Goal: Task Accomplishment & Management: Complete application form

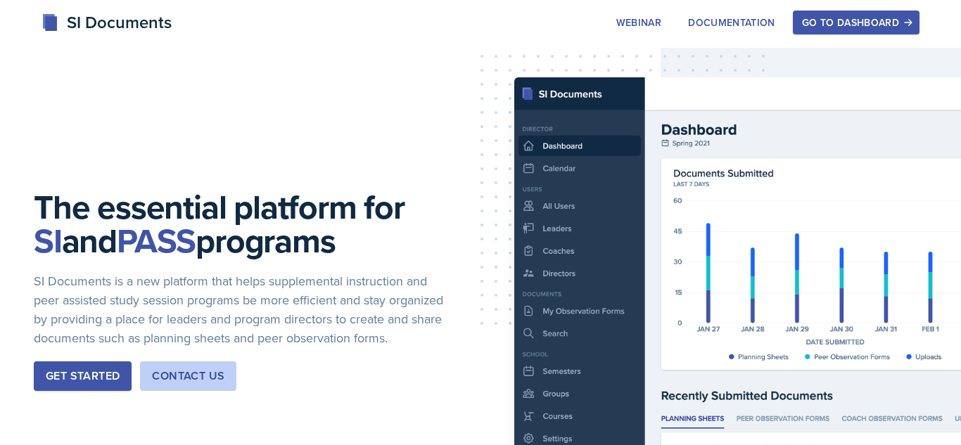
scroll to position [99, 0]
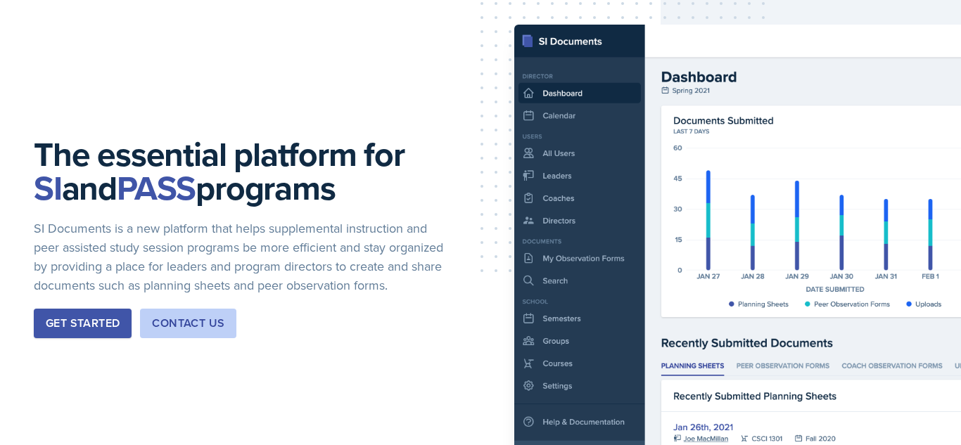
click at [92, 332] on div "Get Started" at bounding box center [83, 323] width 74 height 17
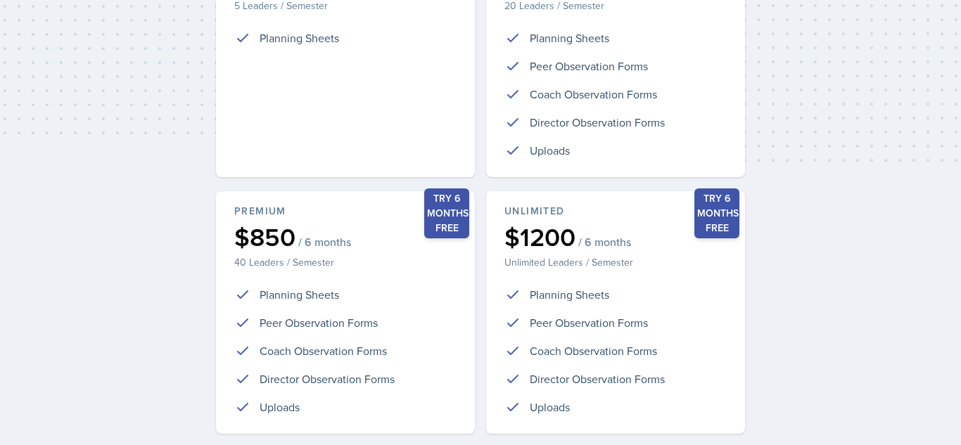
scroll to position [388, 0]
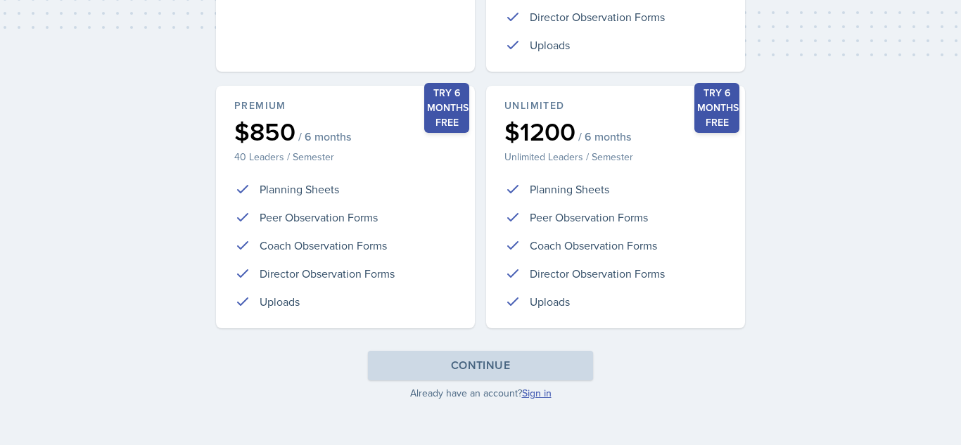
click at [539, 392] on link "Sign in" at bounding box center [537, 393] width 30 height 14
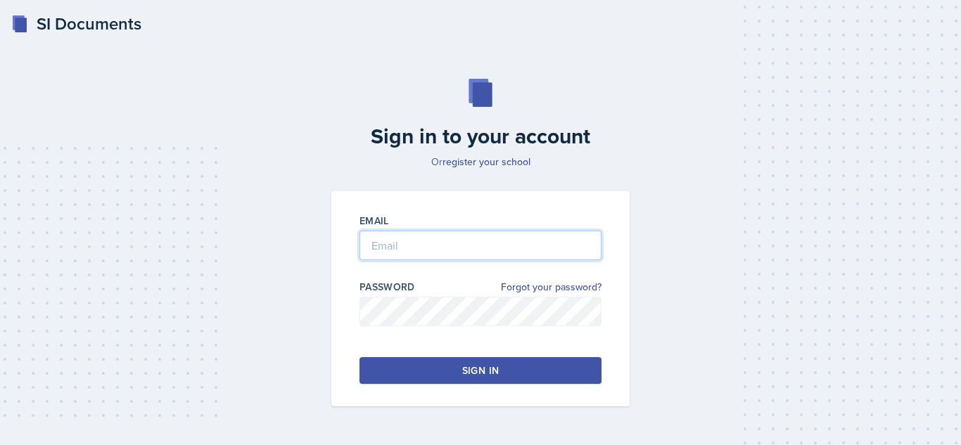
type input "afox33@students.kennesaw.edu"
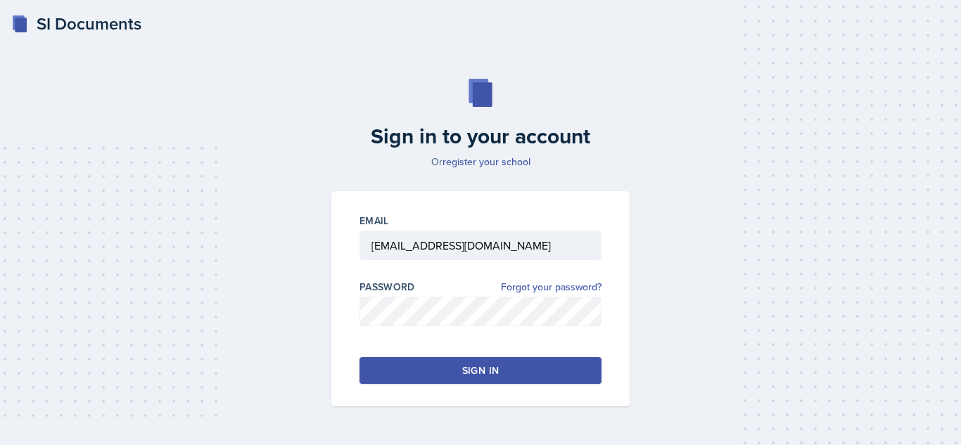
click at [407, 363] on button "Sign in" at bounding box center [481, 370] width 242 height 27
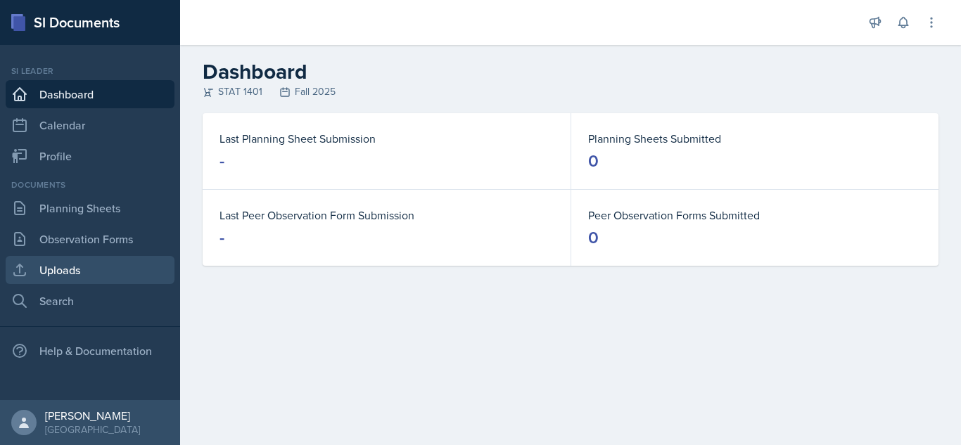
click at [84, 272] on link "Uploads" at bounding box center [90, 270] width 169 height 28
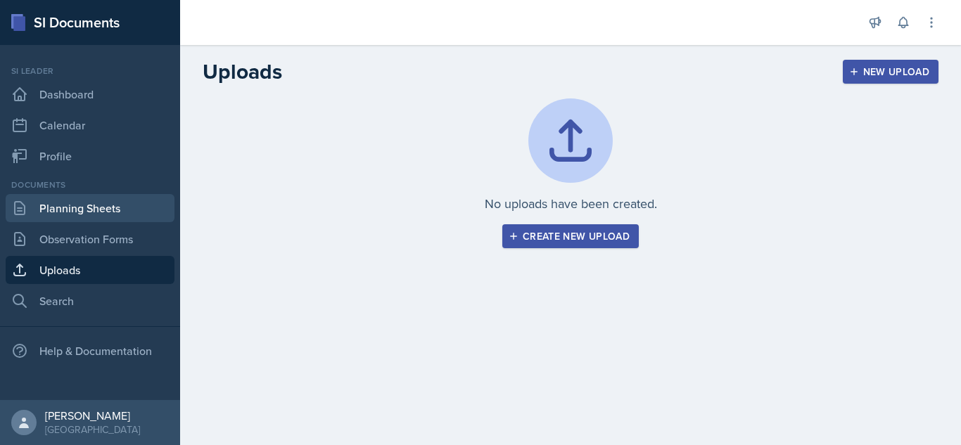
click at [74, 208] on link "Planning Sheets" at bounding box center [90, 208] width 169 height 28
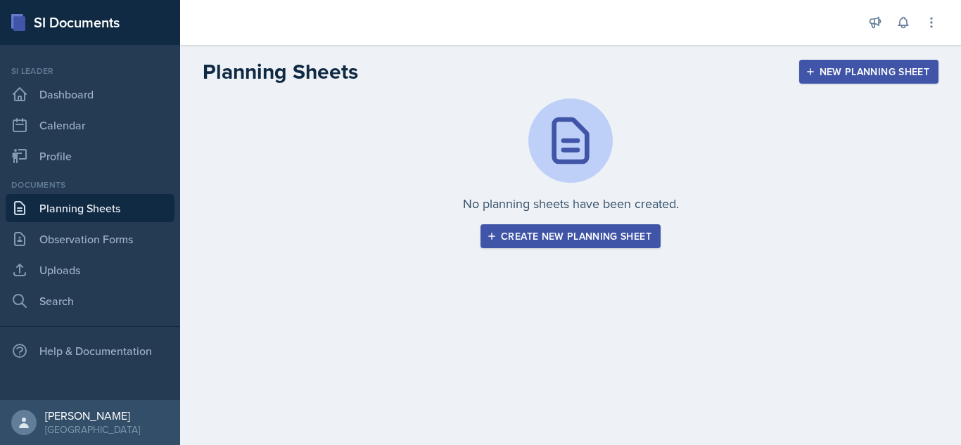
click at [595, 228] on button "Create new planning sheet" at bounding box center [571, 236] width 180 height 24
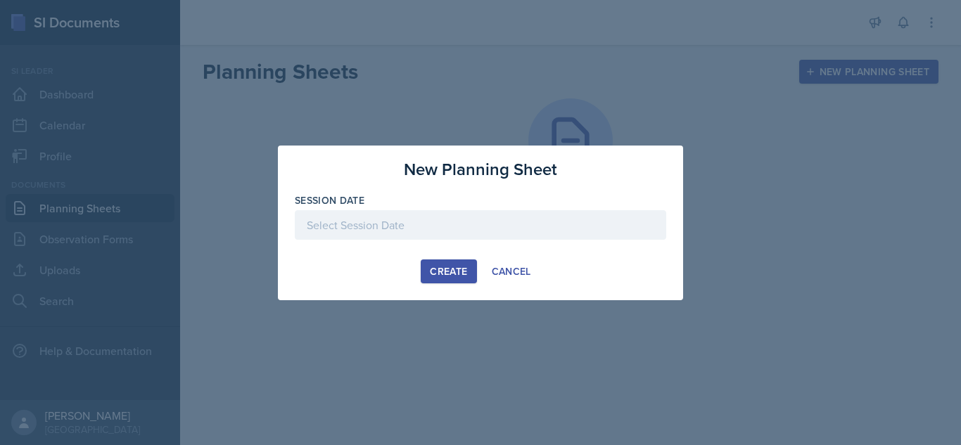
click at [448, 222] on div at bounding box center [481, 225] width 372 height 30
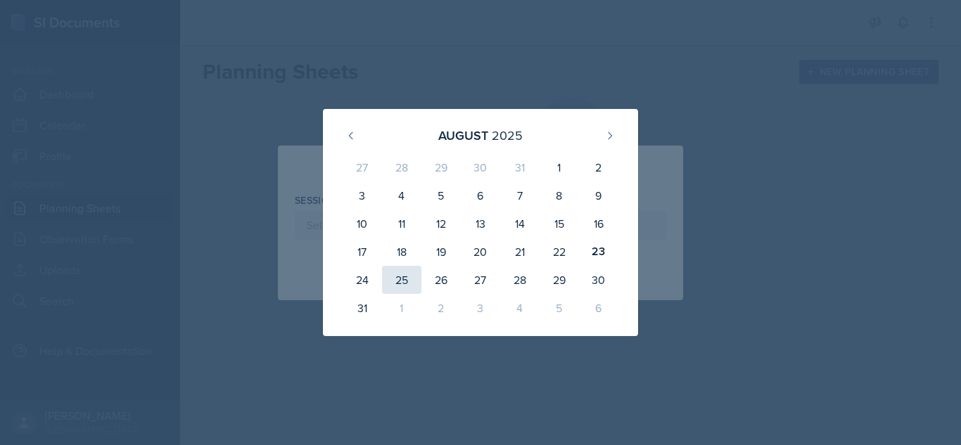
click at [402, 279] on div "25" at bounding box center [401, 280] width 39 height 28
type input "[DATE]"
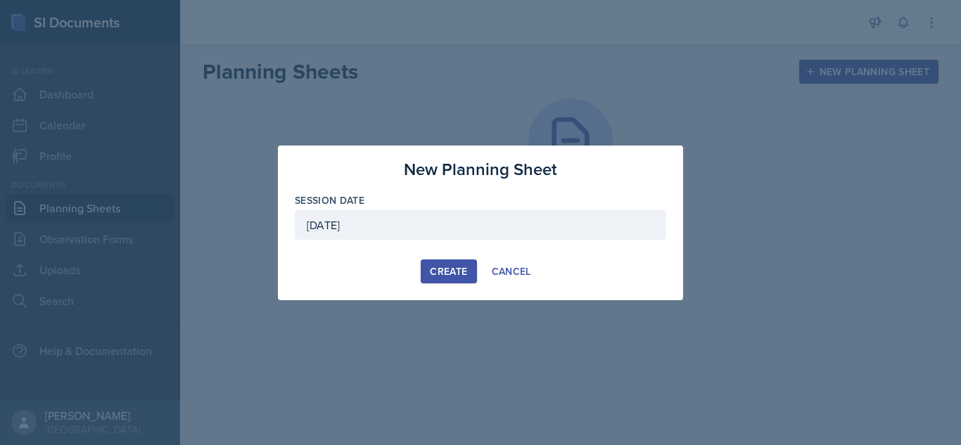
click at [444, 272] on div "Create" at bounding box center [448, 271] width 37 height 11
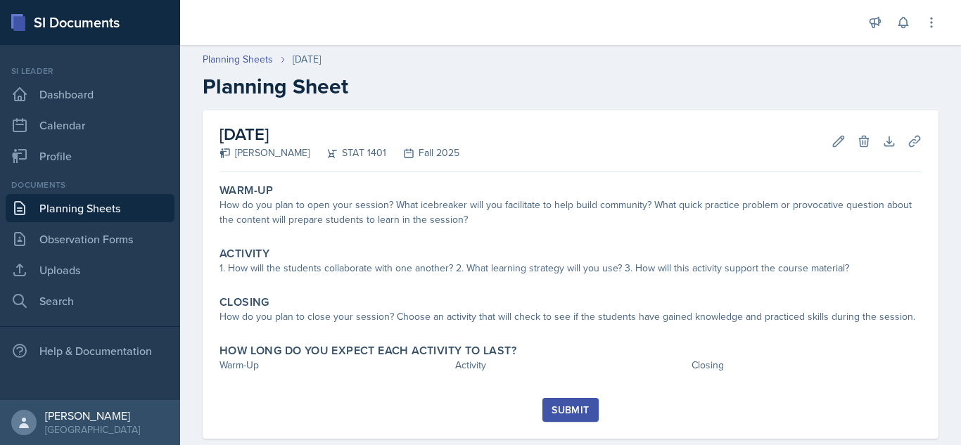
scroll to position [27, 0]
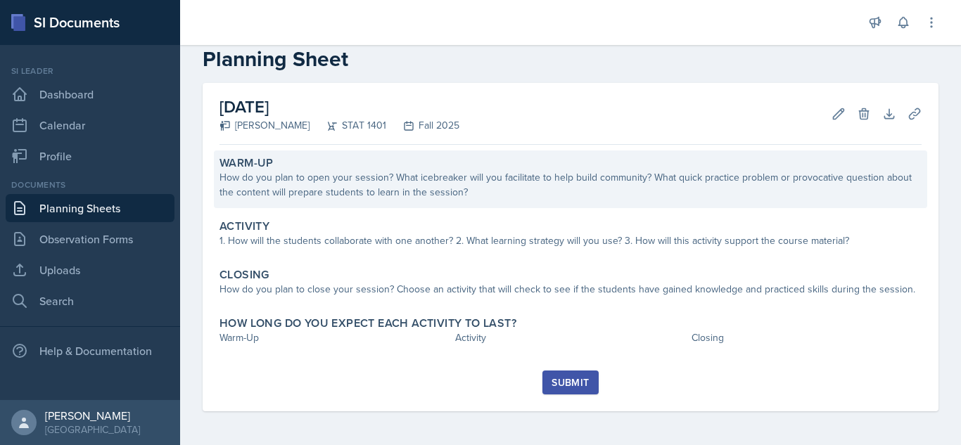
click at [563, 179] on div "How do you plan to open your session? What icebreaker will you facilitate to he…" at bounding box center [571, 185] width 702 height 30
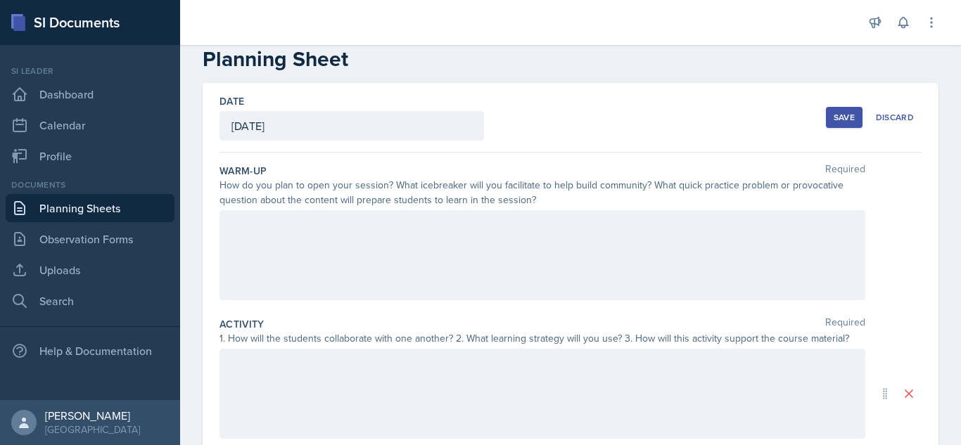
click at [386, 262] on div at bounding box center [543, 255] width 646 height 90
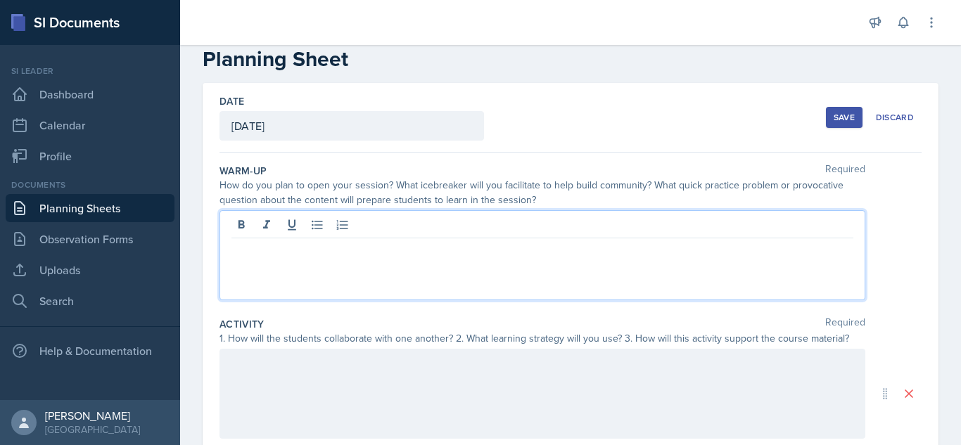
scroll to position [52, 0]
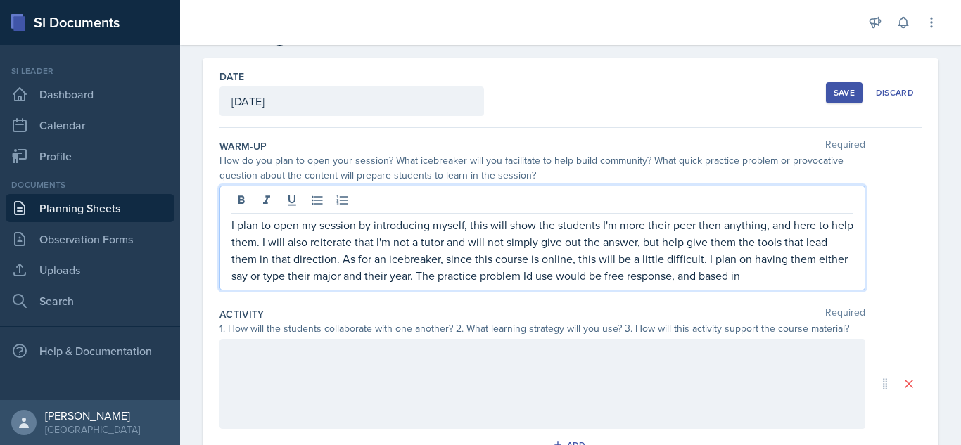
click at [502, 277] on p "I plan to open my session by introducing myself, this will show the students I'…" at bounding box center [542, 251] width 622 height 68
click at [746, 269] on p "I plan to open my session by introducing myself, this will show the students I'…" at bounding box center [542, 251] width 622 height 68
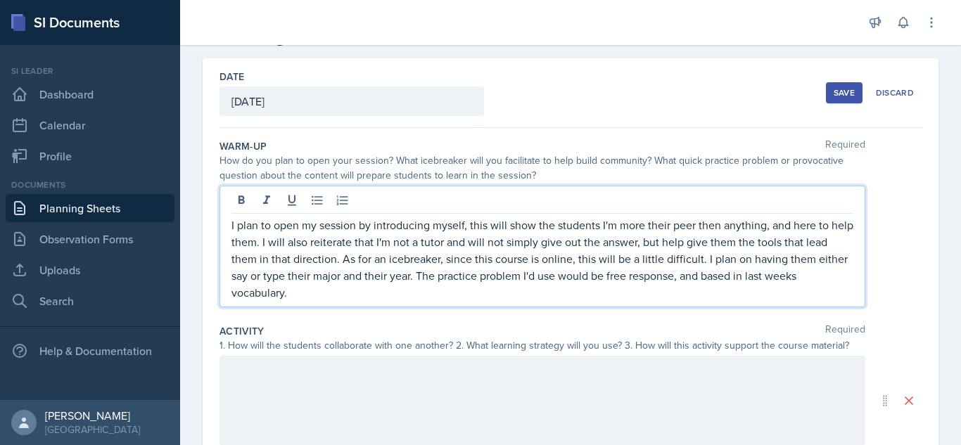
click at [722, 280] on p "I plan to open my session by introducing myself, this will show the students I'…" at bounding box center [542, 259] width 622 height 84
click at [594, 381] on div at bounding box center [543, 401] width 646 height 90
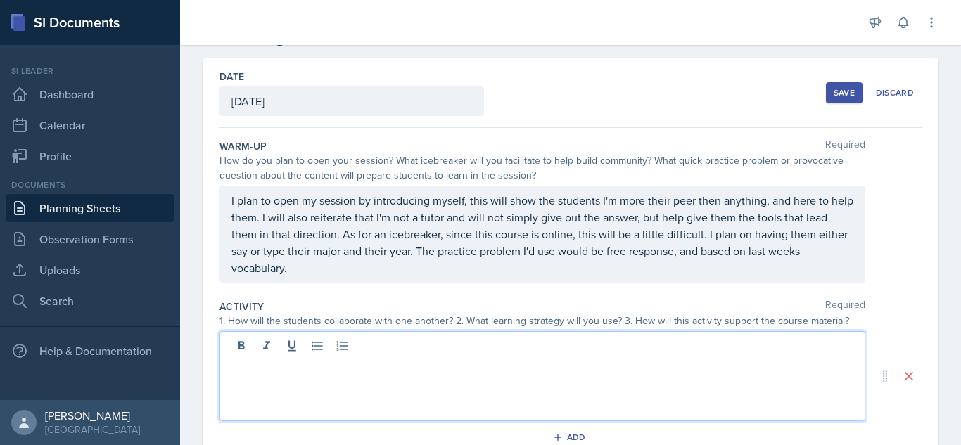
scroll to position [77, 0]
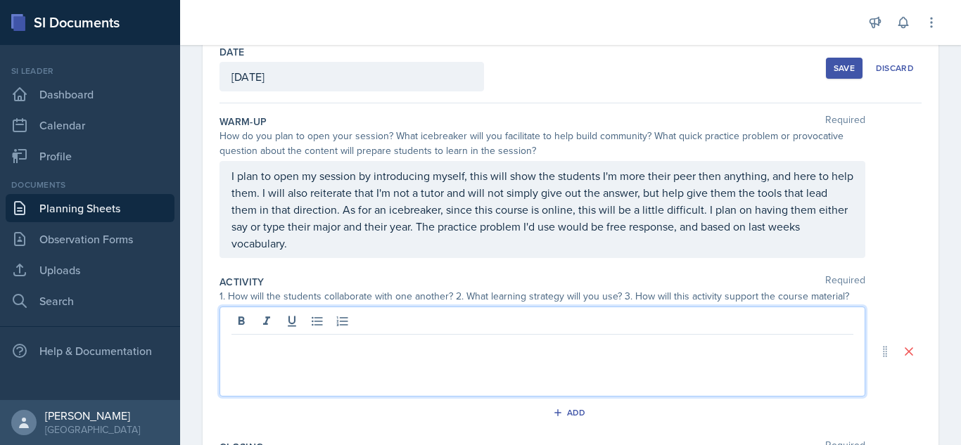
click at [262, 198] on p "I plan to open my session by introducing myself, this will show the students I'…" at bounding box center [542, 209] width 622 height 84
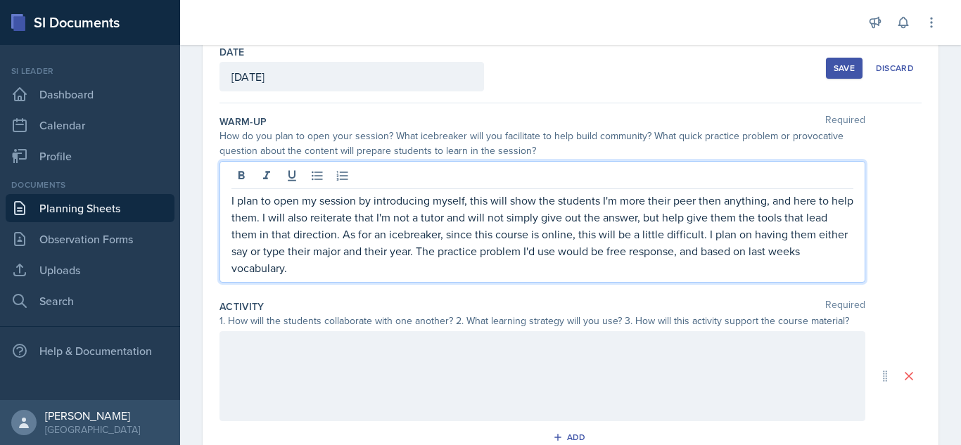
scroll to position [91, 0]
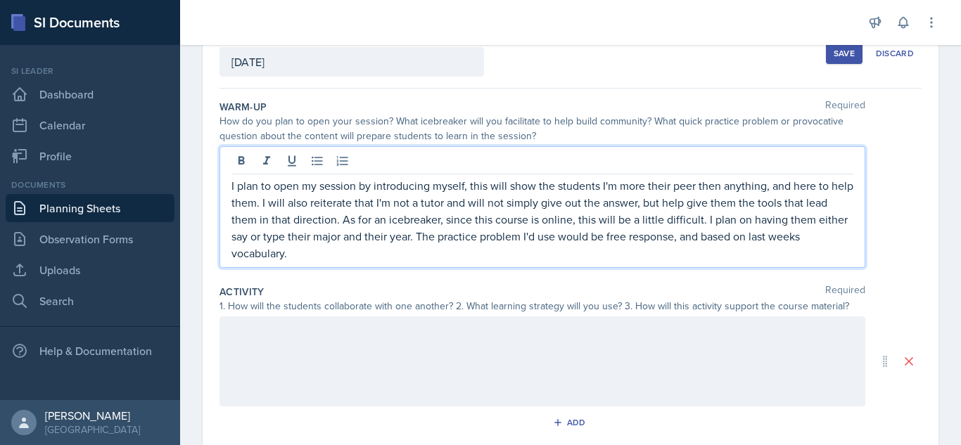
click at [312, 222] on p "I plan to open my session by introducing myself, this will show the students I'…" at bounding box center [542, 219] width 622 height 84
click at [444, 242] on p "I plan to open my session by introducing myself, this will show the students I'…" at bounding box center [542, 219] width 622 height 84
click at [319, 222] on p "I plan to open my session by introducing myself, this will show the students I'…" at bounding box center [542, 219] width 622 height 84
click at [323, 255] on p "I plan to open my session by introducing myself, this will show the students I'…" at bounding box center [542, 219] width 622 height 84
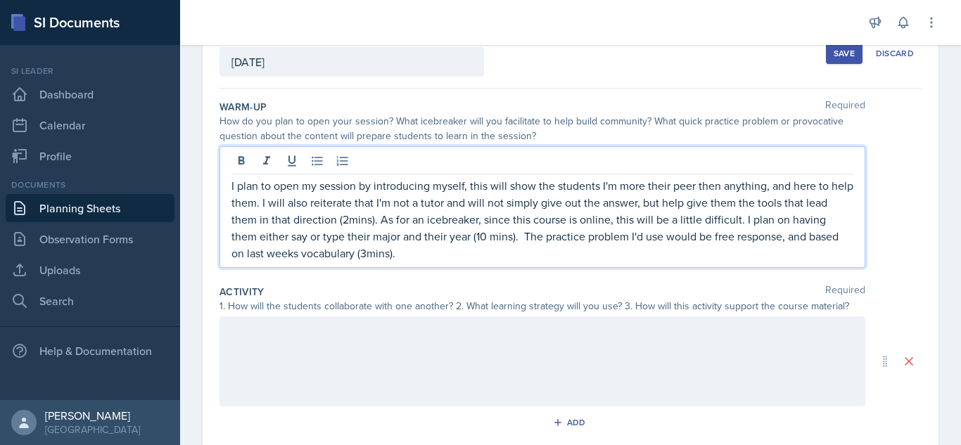
click at [369, 355] on div at bounding box center [543, 362] width 646 height 90
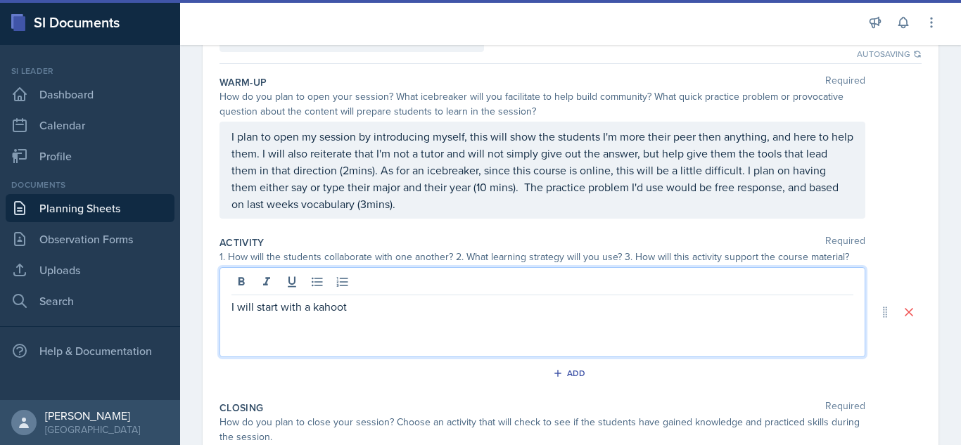
click at [716, 139] on p "I plan to open my session by introducing myself, this will show the students I'…" at bounding box center [542, 170] width 622 height 84
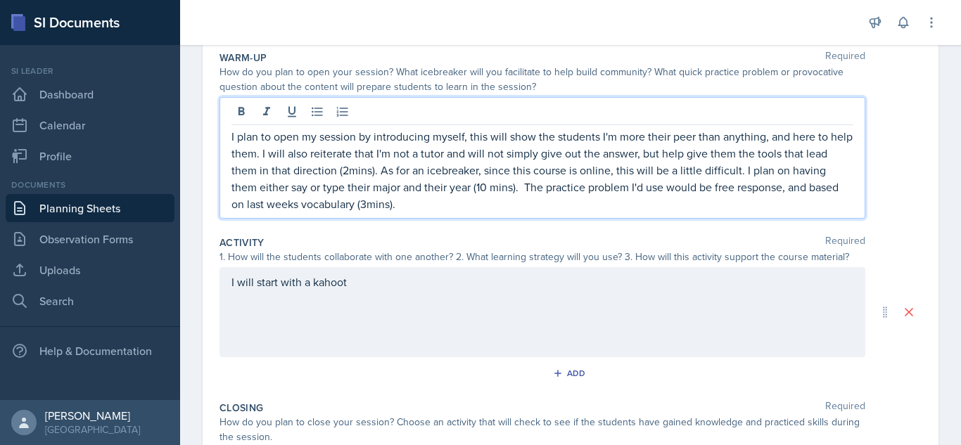
click at [355, 286] on div "I will start with a kahoot" at bounding box center [543, 312] width 646 height 90
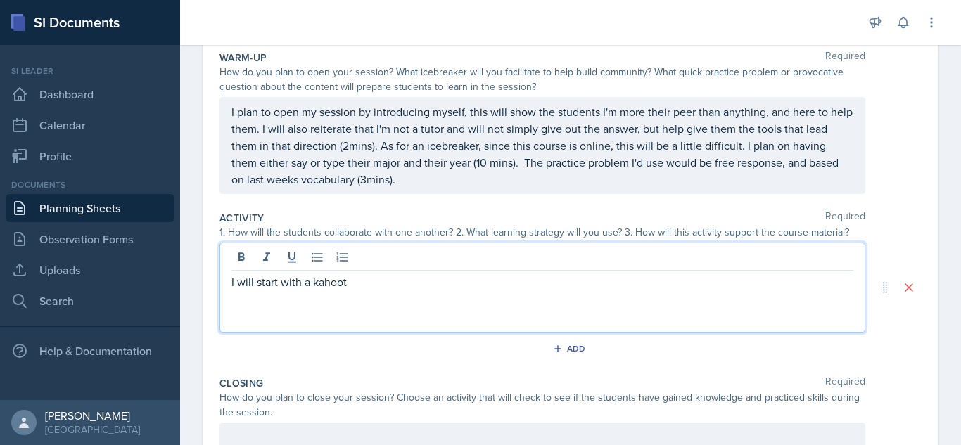
scroll to position [116, 0]
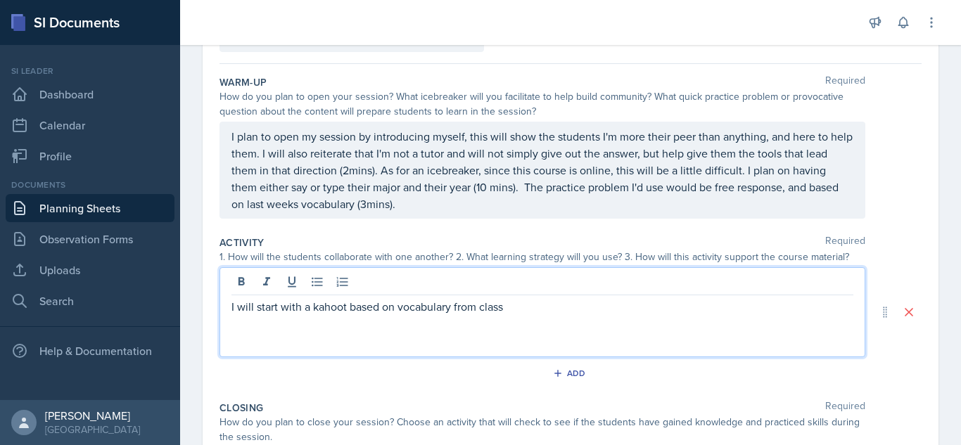
click at [326, 309] on p "I will start with a kahoot based on vocabulary from class" at bounding box center [542, 306] width 622 height 17
click at [230, 307] on div "I will start with a kahoot based on vocabulary from class" at bounding box center [543, 312] width 646 height 90
click at [234, 308] on p "I will start with a kahoot based on vocabulary from class" at bounding box center [542, 306] width 622 height 17
click at [320, 285] on icon at bounding box center [317, 282] width 14 height 14
click at [329, 309] on p "I will start with a kahoot based on vocabulary from class" at bounding box center [548, 306] width 611 height 17
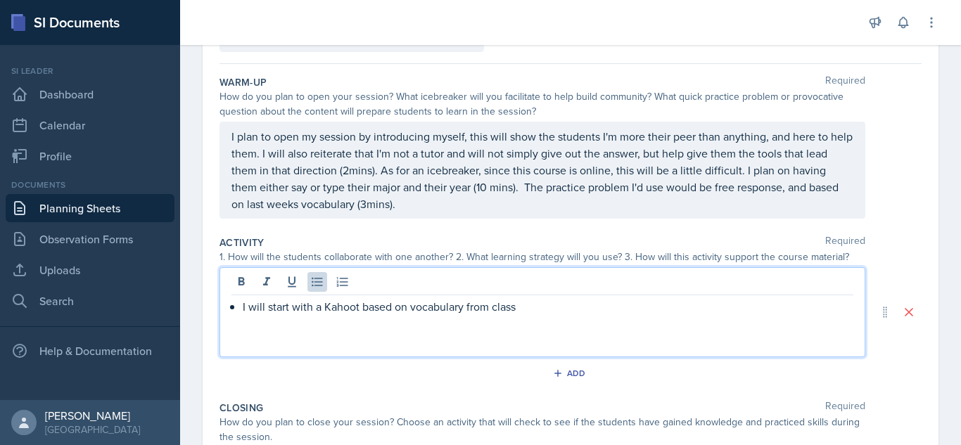
click at [346, 307] on p "I will start with a Kahoot based on vocabulary from class" at bounding box center [548, 306] width 611 height 17
click at [520, 307] on p "I will start with a Kahoot based on vocabulary from class" at bounding box center [548, 306] width 611 height 17
click at [461, 326] on p "I will have a PowerPoint with questions from ALEKS" at bounding box center [548, 323] width 611 height 17
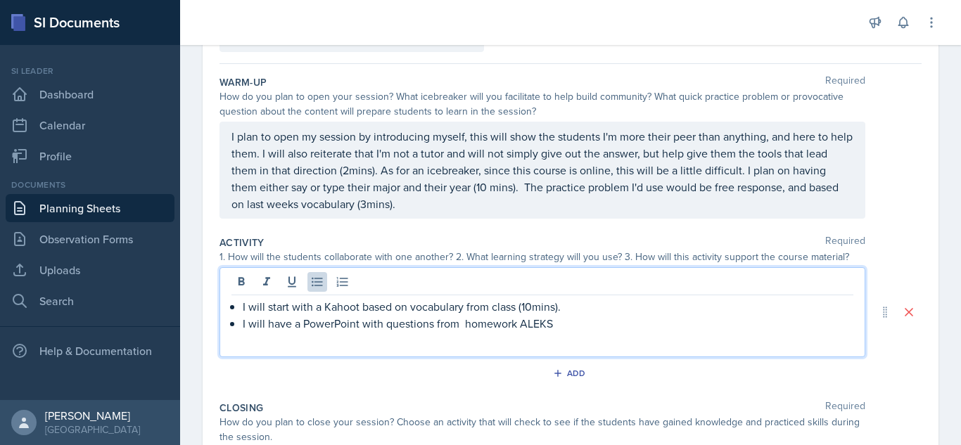
click at [563, 324] on p "I will have a PowerPoint with questions from homework ALEKS" at bounding box center [548, 323] width 611 height 17
click at [797, 331] on p "I will have a PowerPoint with questions from homework ALEKS for students to col…" at bounding box center [548, 323] width 611 height 17
click at [808, 325] on p "I will have a PowerPoint with questions from homework ALEKS for students to col…" at bounding box center [548, 323] width 611 height 17
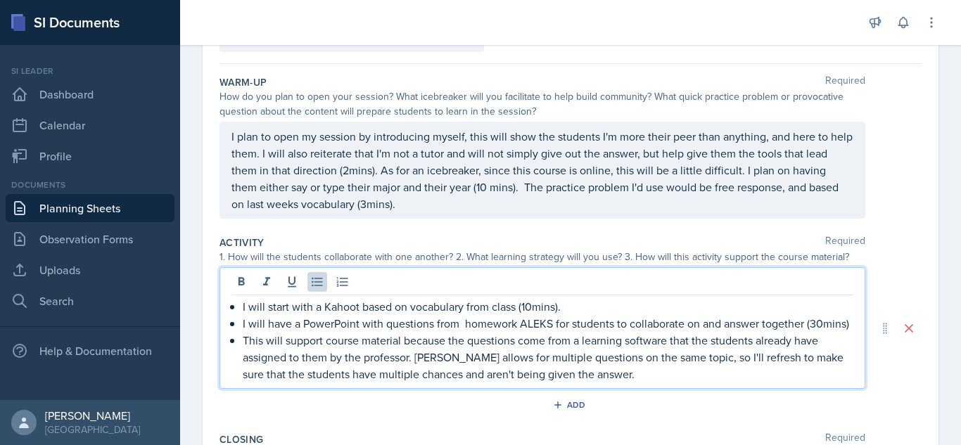
click at [230, 137] on div "I plan to open my session by introducing myself, this will show the students I'…" at bounding box center [543, 170] width 646 height 97
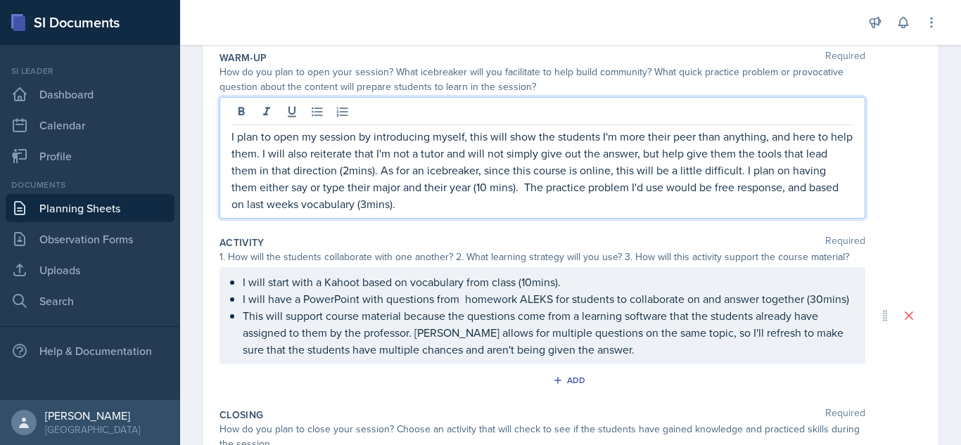
click at [236, 136] on p "I plan to open my session by introducing myself, this will show the students I'…" at bounding box center [542, 170] width 622 height 84
click at [307, 113] on button at bounding box center [317, 112] width 20 height 20
click at [416, 171] on p "I plan to open my session by introducing myself, this will show the students I'…" at bounding box center [548, 170] width 611 height 84
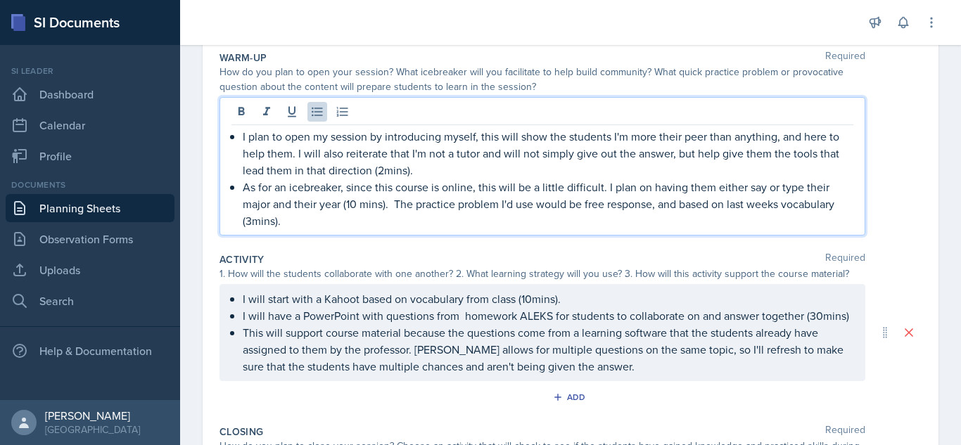
click at [398, 210] on p "As for an icebreaker, since this course is online, this will be a little diffic…" at bounding box center [548, 204] width 611 height 51
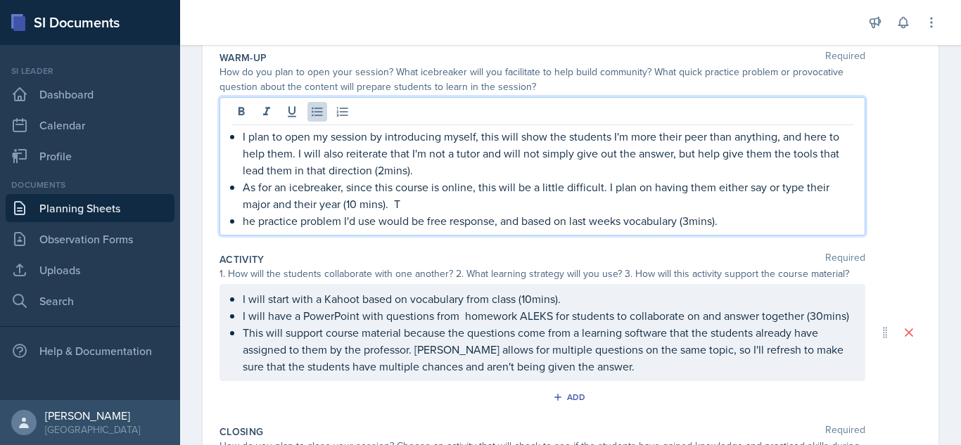
click at [402, 204] on p "As for an icebreaker, since this course is online, this will be a little diffic…" at bounding box center [548, 196] width 611 height 34
click at [245, 221] on p "he practice problem I'd use would be free response, and based on last weeks voc…" at bounding box center [548, 220] width 611 height 17
click at [829, 191] on p "As for an icebreaker, since this course is online, this will be a little diffic…" at bounding box center [548, 196] width 611 height 34
click at [889, 144] on div "I plan to open my session by introducing myself, this will show the students I'…" at bounding box center [571, 166] width 702 height 139
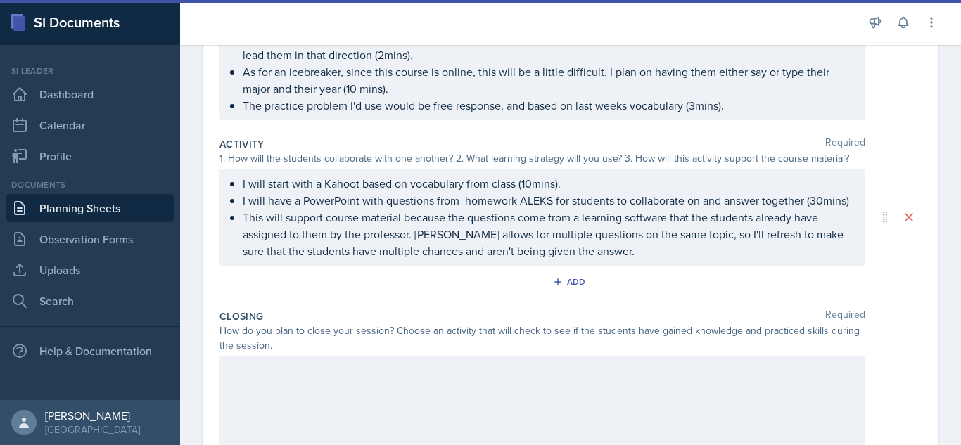
scroll to position [253, 0]
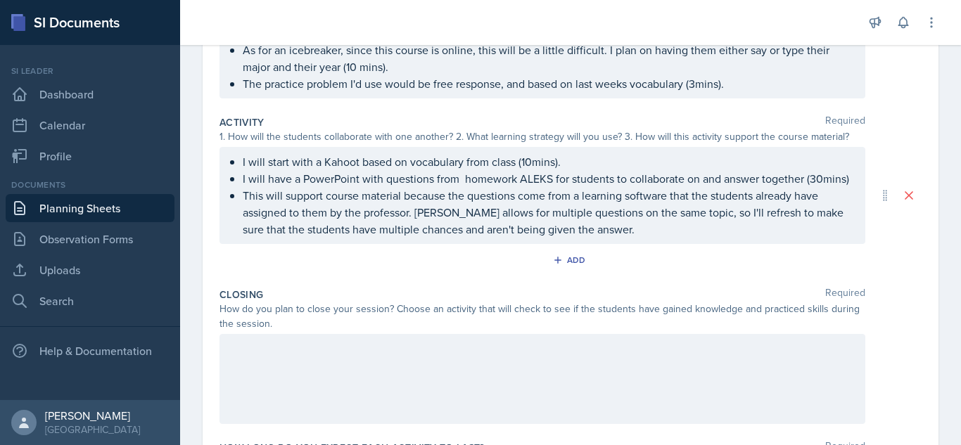
click at [309, 374] on div at bounding box center [543, 379] width 646 height 90
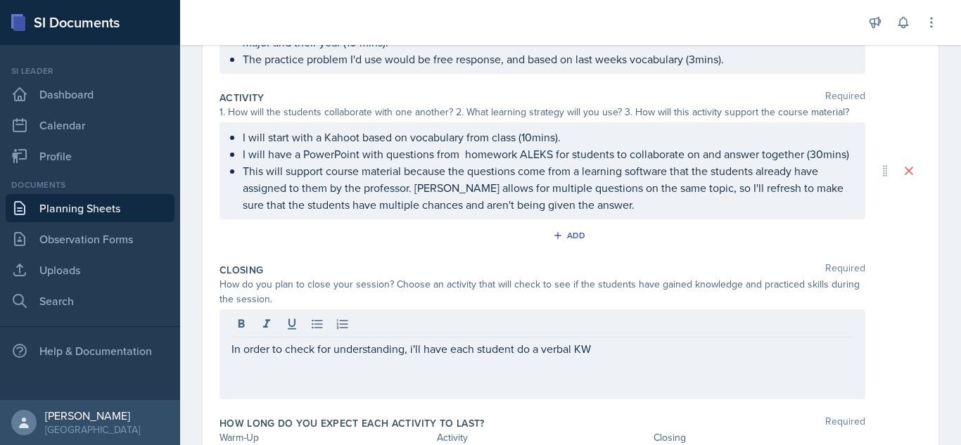
click at [599, 350] on p "In order to check for understanding, i'll have each student do a verbal KW" at bounding box center [542, 349] width 622 height 17
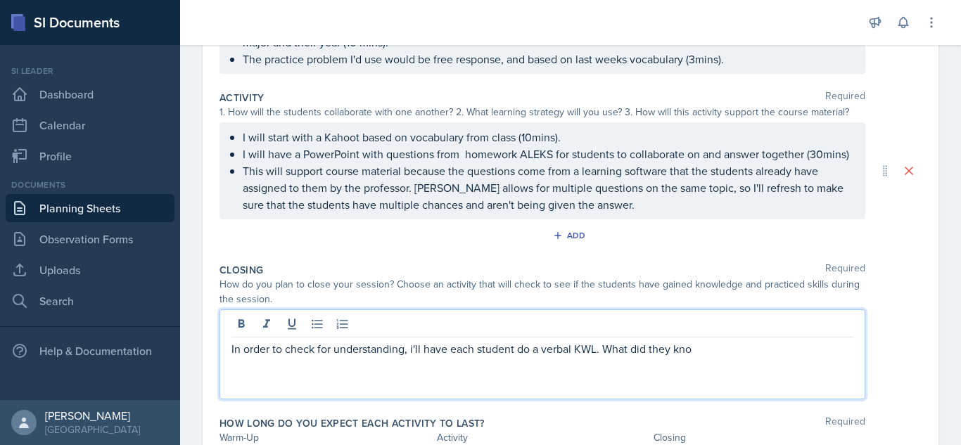
click at [683, 351] on p "In order to check for understanding, i'll have each student do a verbal KWL. Wh…" at bounding box center [542, 349] width 622 height 17
click at [706, 350] on p "In order to check for understanding, i'll have each student do a verbal KWL. Wh…" at bounding box center [542, 349] width 622 height 17
click at [706, 349] on p "In order to check for understanding, i'll have each student do a verbal KWL. Wh…" at bounding box center [542, 358] width 622 height 34
click at [509, 405] on div "Closing Required How do you plan to close your session? Choose an activity that…" at bounding box center [571, 334] width 702 height 153
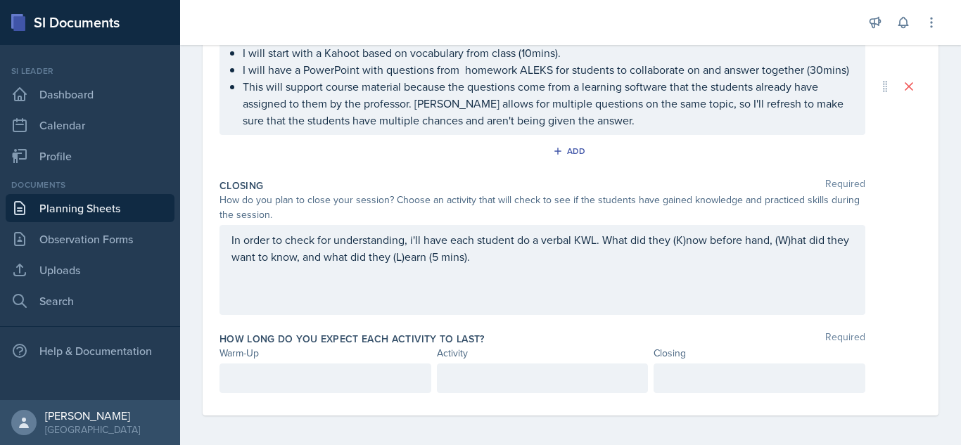
scroll to position [367, 0]
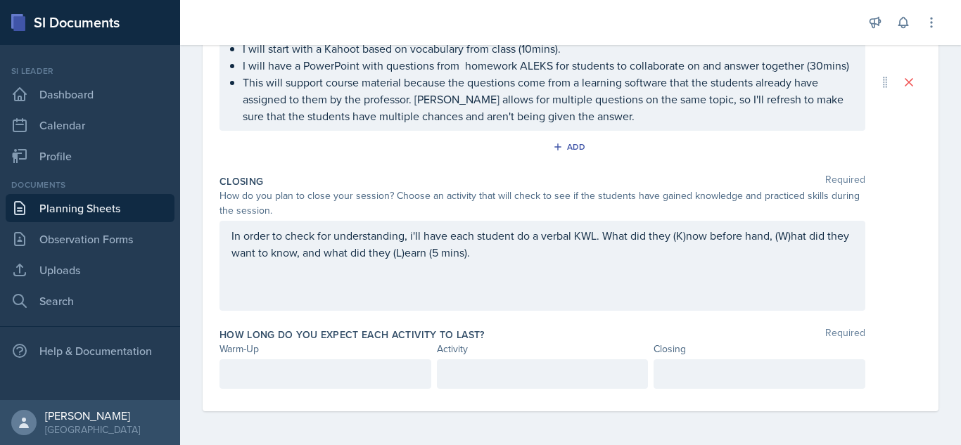
click at [260, 367] on p at bounding box center [325, 374] width 188 height 17
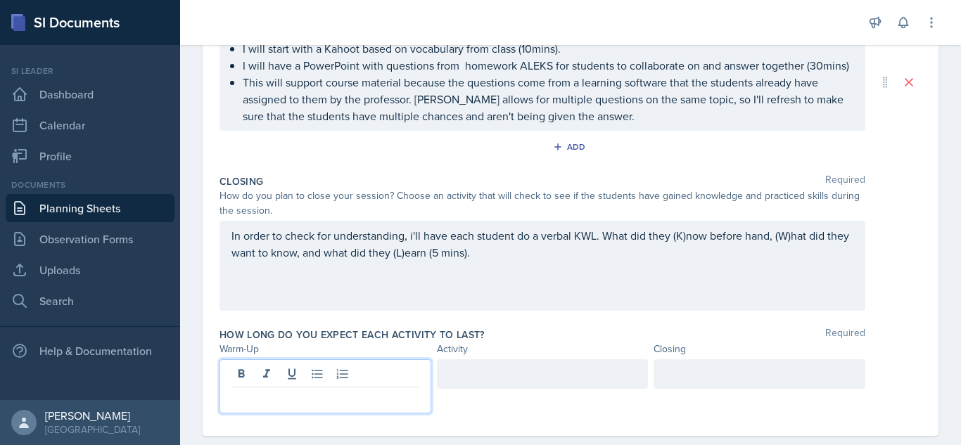
scroll to position [391, 0]
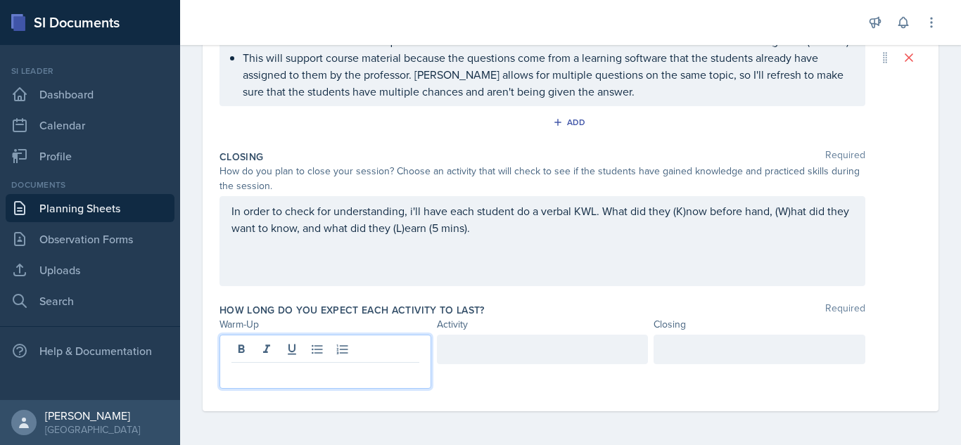
click at [435, 129] on div "Add" at bounding box center [571, 125] width 702 height 27
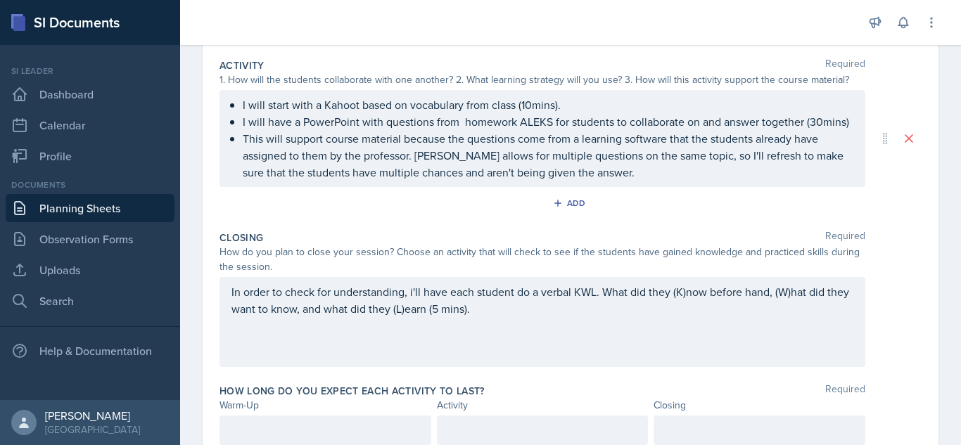
scroll to position [338, 0]
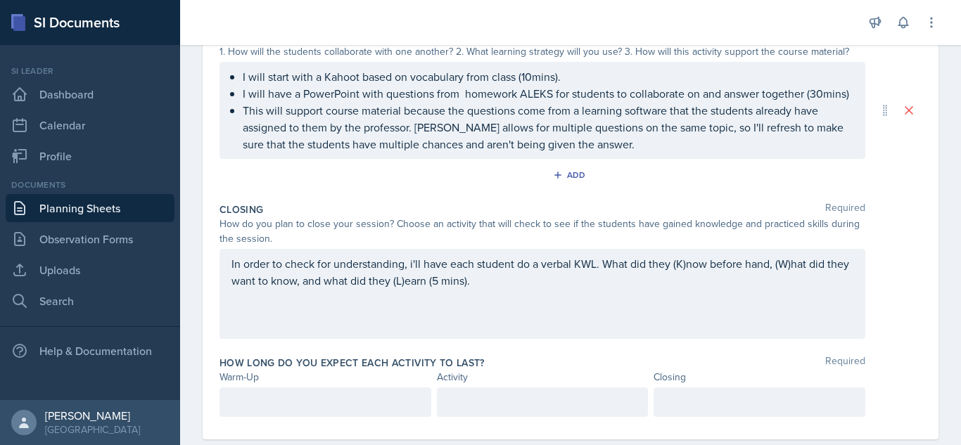
click at [275, 397] on p at bounding box center [325, 402] width 188 height 17
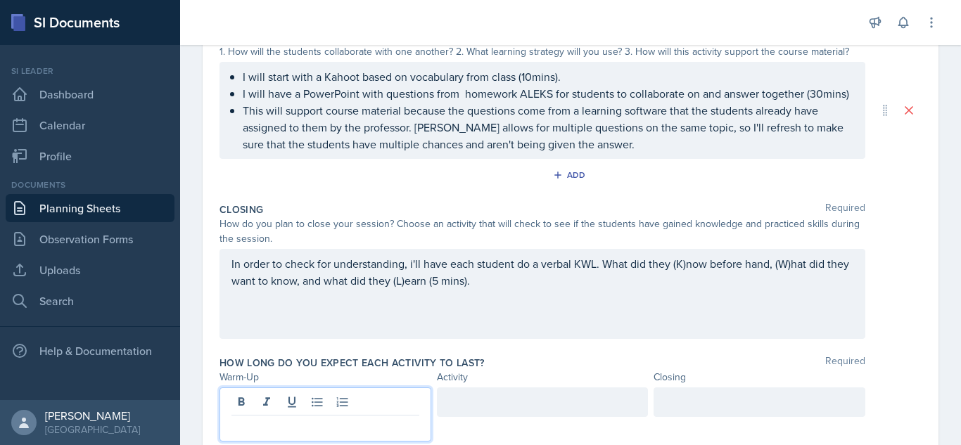
scroll to position [363, 0]
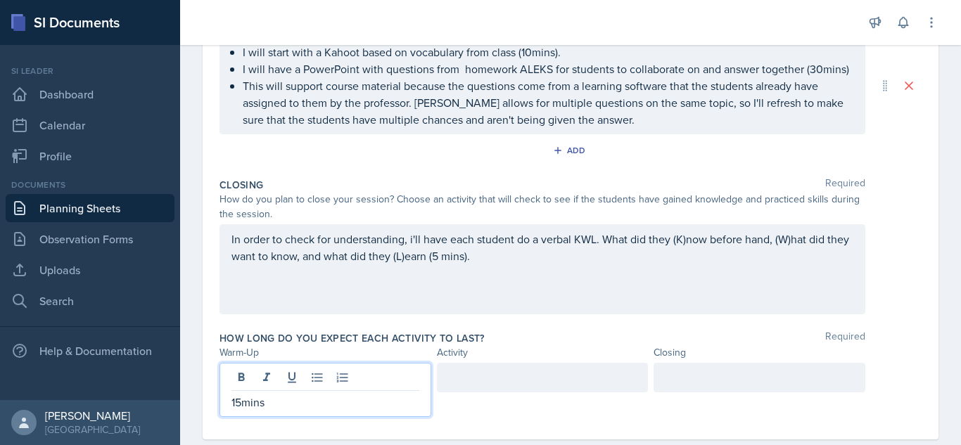
click at [496, 386] on div at bounding box center [543, 378] width 212 height 30
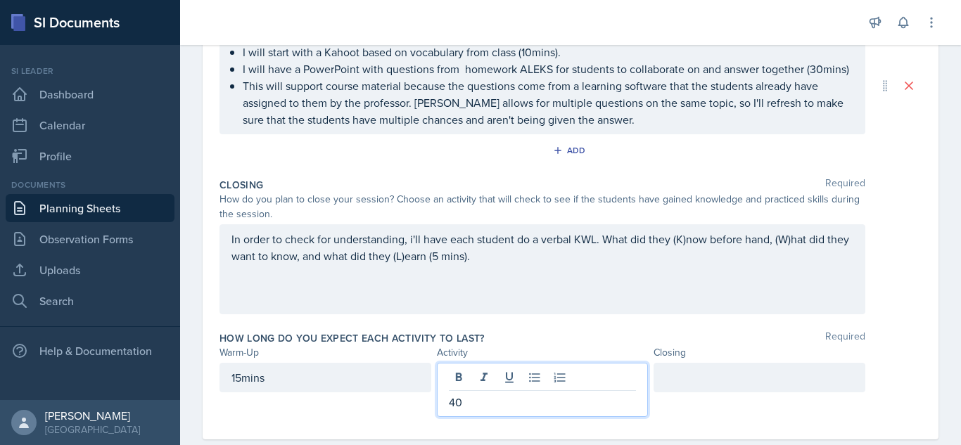
click at [705, 383] on div at bounding box center [760, 378] width 212 height 30
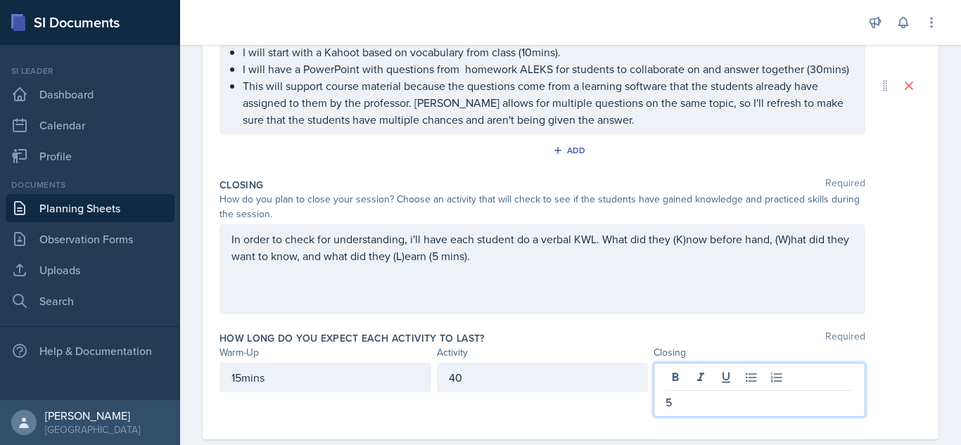
click at [637, 137] on div "Activity Required 1. How will the students collaborate with one another? 2. Wha…" at bounding box center [571, 86] width 702 height 172
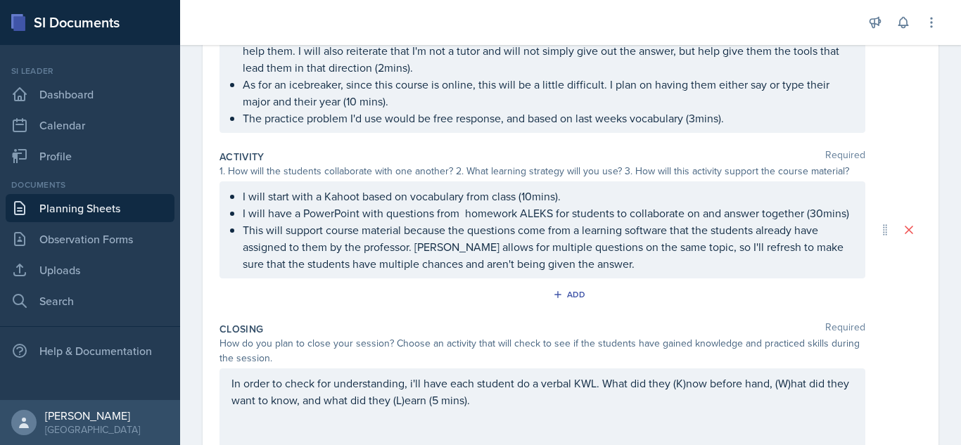
scroll to position [141, 0]
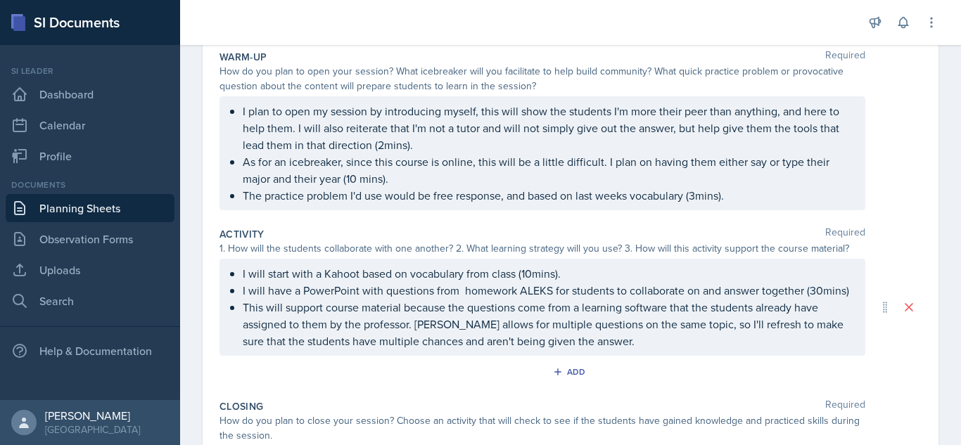
click at [628, 240] on div "Activity Required" at bounding box center [571, 234] width 702 height 14
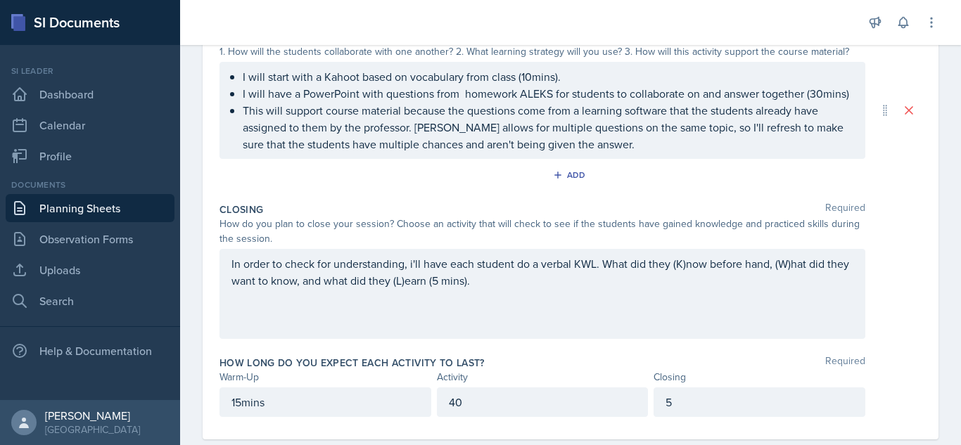
scroll to position [367, 0]
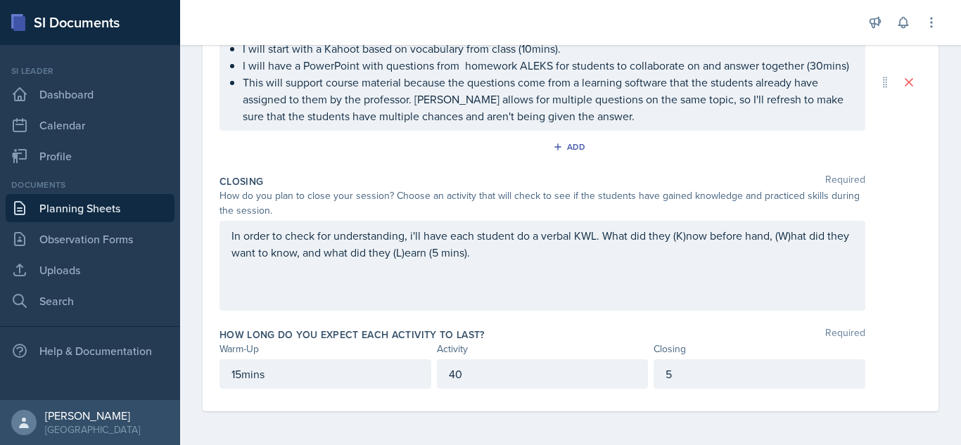
click at [560, 201] on div "How do you plan to close your session? Choose an activity that will check to se…" at bounding box center [543, 204] width 646 height 30
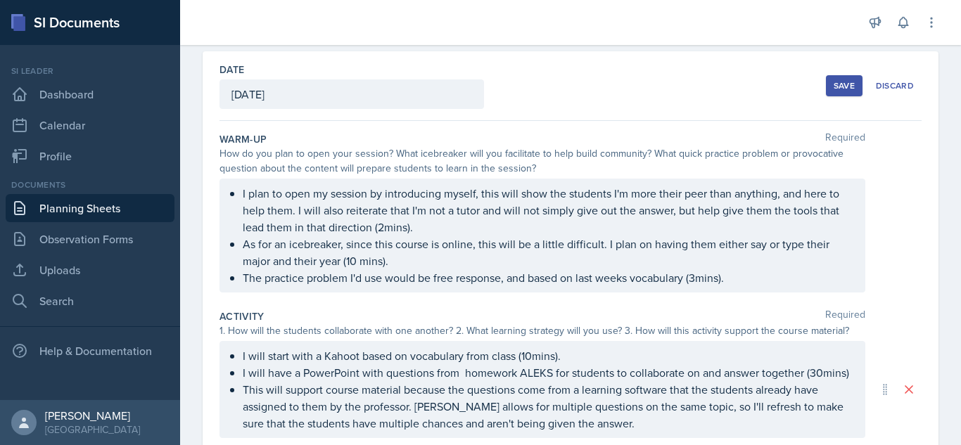
scroll to position [56, 0]
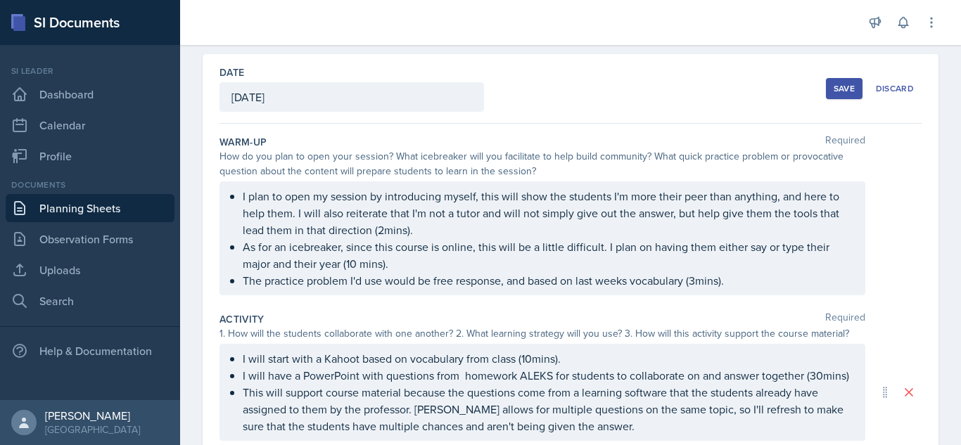
click at [843, 80] on button "Save" at bounding box center [844, 88] width 37 height 21
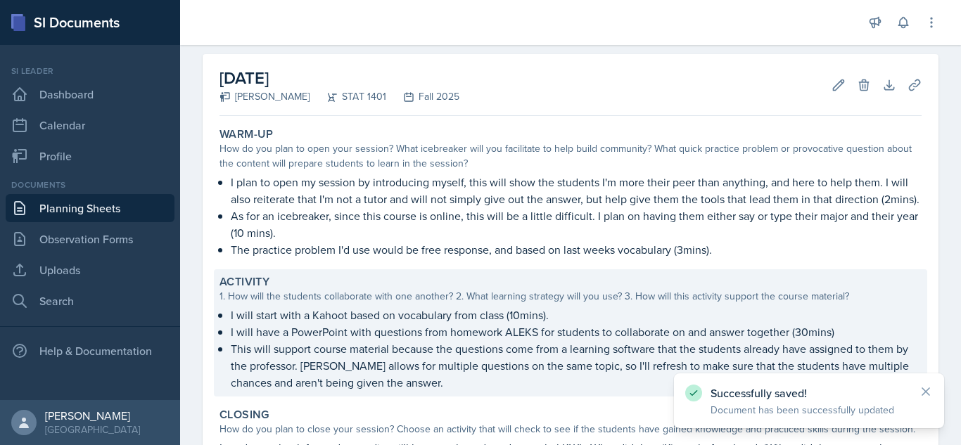
click at [388, 286] on div "Activity" at bounding box center [571, 282] width 702 height 14
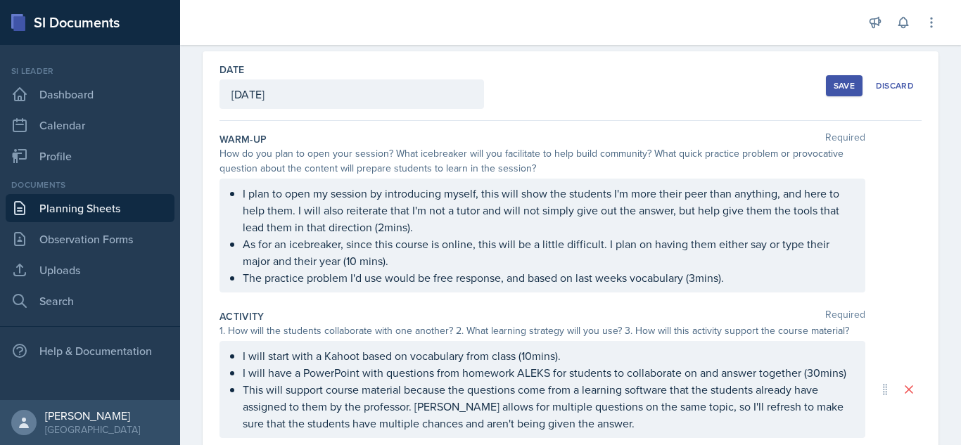
scroll to position [57, 0]
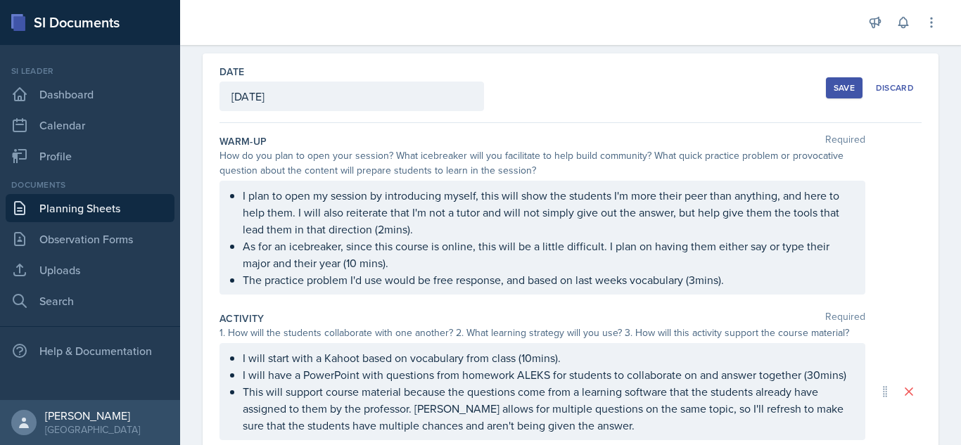
click at [856, 84] on button "Save" at bounding box center [844, 87] width 37 height 21
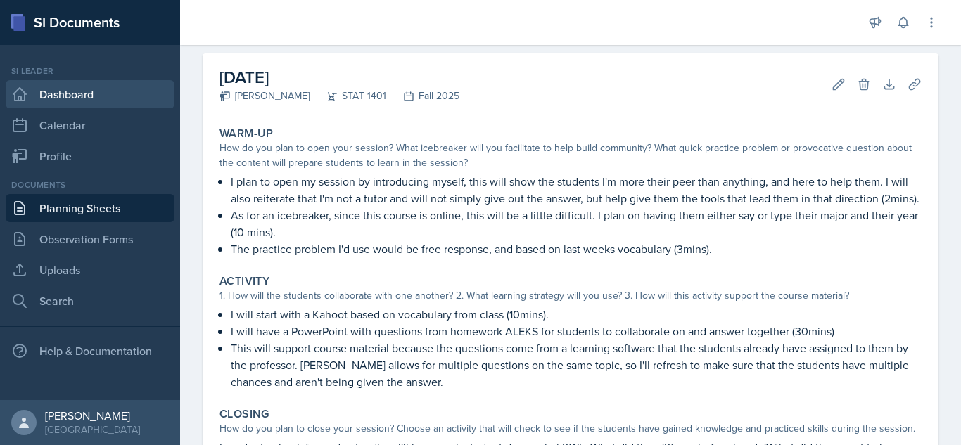
click at [57, 91] on link "Dashboard" at bounding box center [90, 94] width 169 height 28
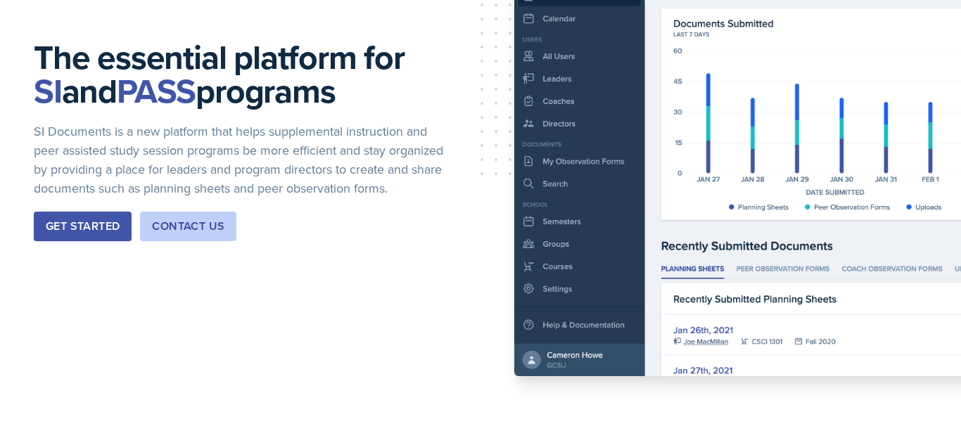
scroll to position [210, 0]
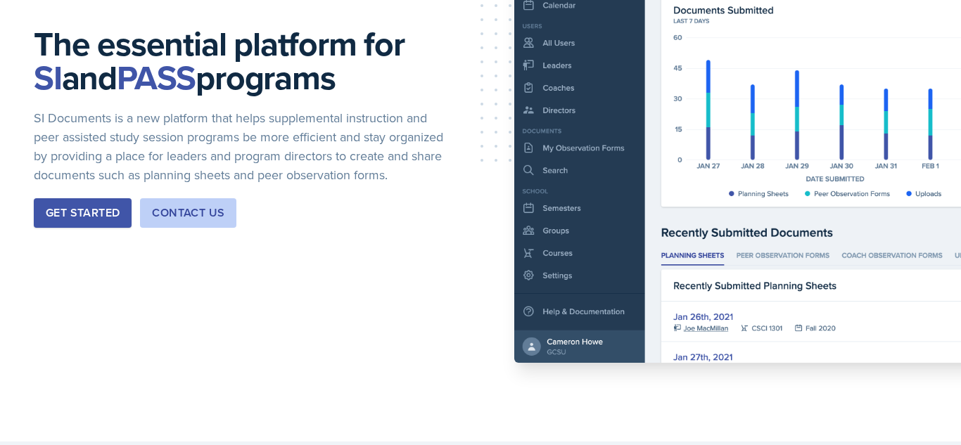
click at [87, 222] on button "Get Started" at bounding box center [83, 213] width 98 height 30
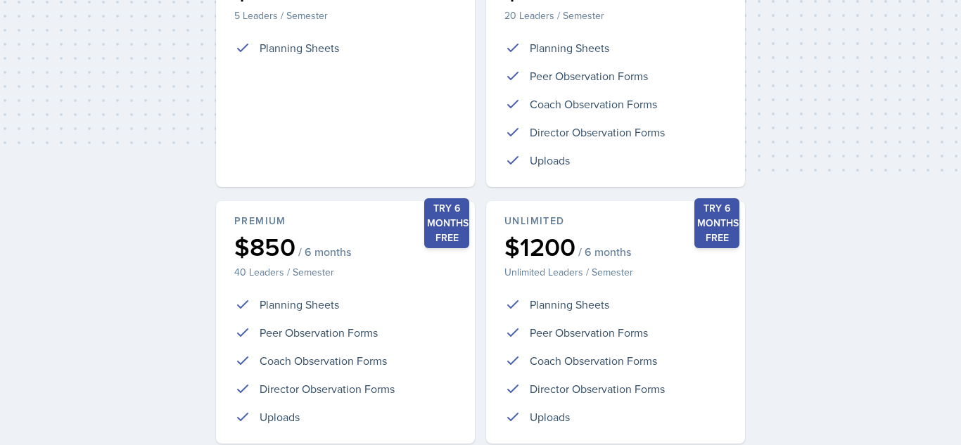
scroll to position [388, 0]
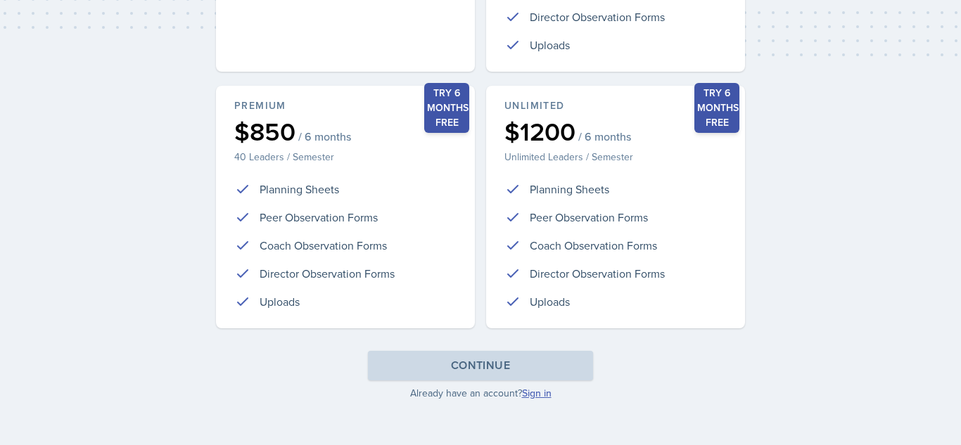
click at [542, 393] on link "Sign in" at bounding box center [537, 393] width 30 height 14
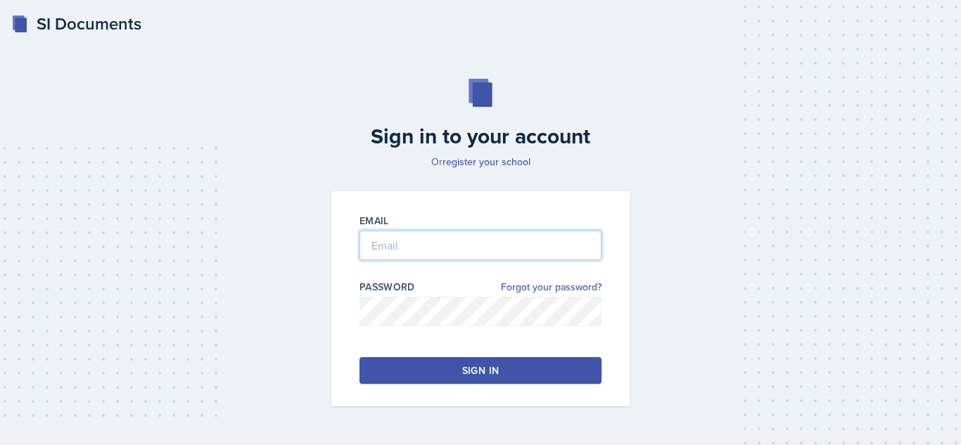
type input "afox33@students.kennesaw.edu"
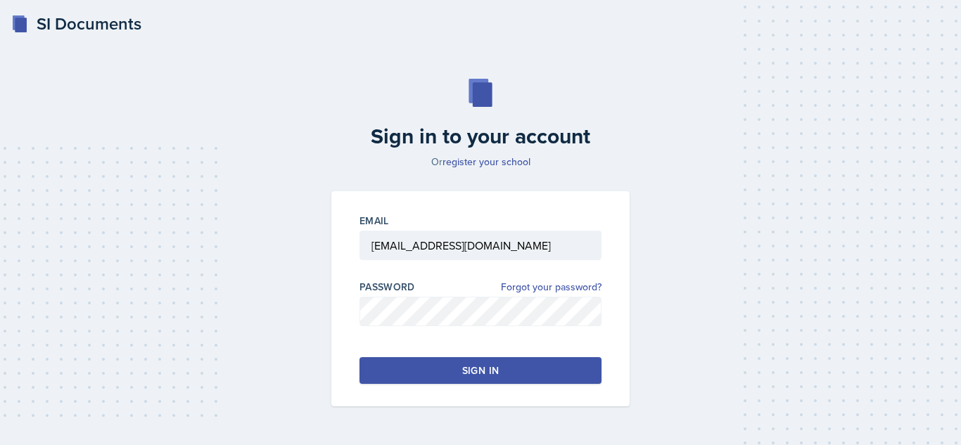
click at [451, 370] on button "Sign in" at bounding box center [481, 370] width 242 height 27
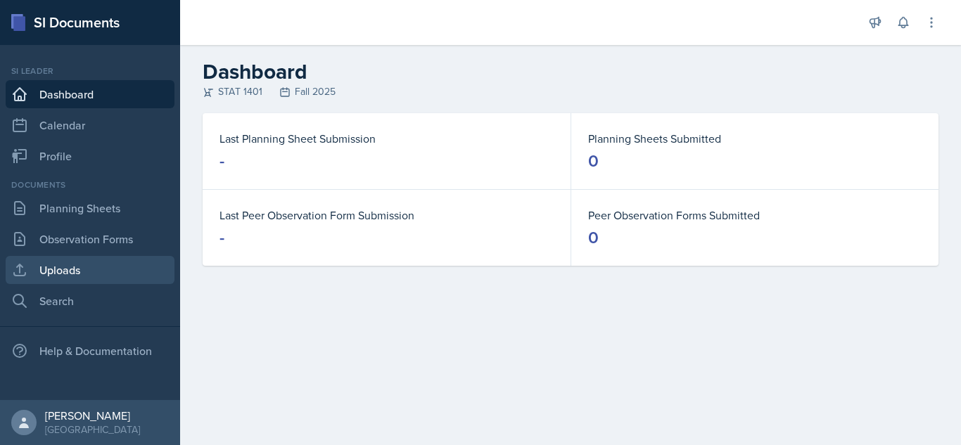
click at [79, 272] on link "Uploads" at bounding box center [90, 270] width 169 height 28
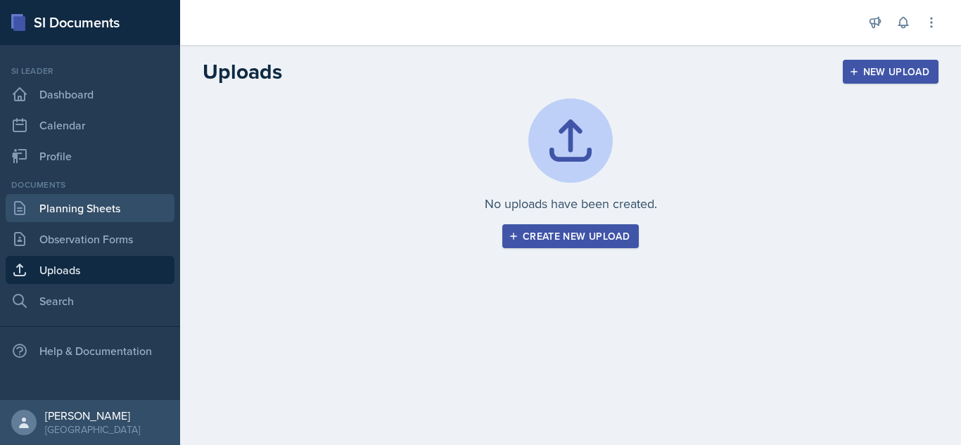
click at [89, 218] on link "Planning Sheets" at bounding box center [90, 208] width 169 height 28
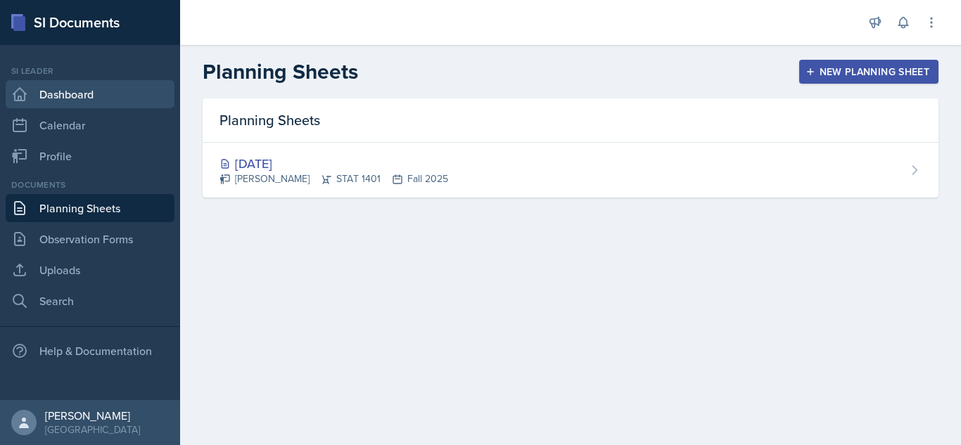
click at [80, 101] on link "Dashboard" at bounding box center [90, 94] width 169 height 28
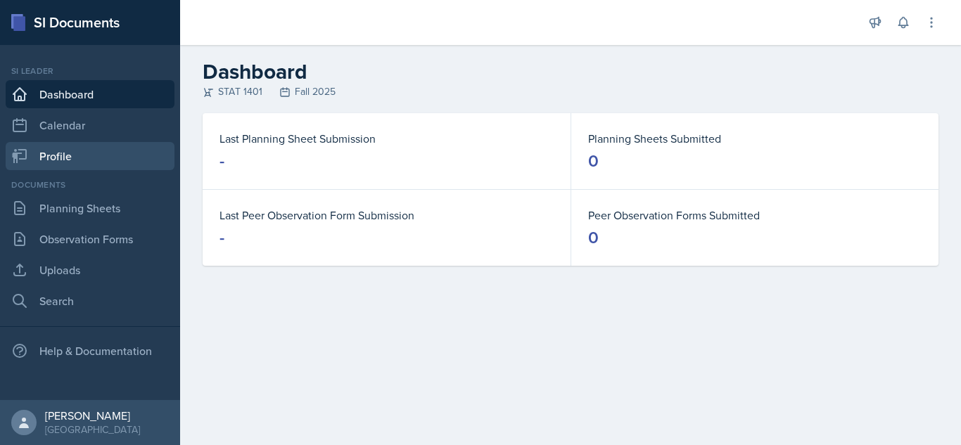
click at [61, 156] on link "Profile" at bounding box center [90, 156] width 169 height 28
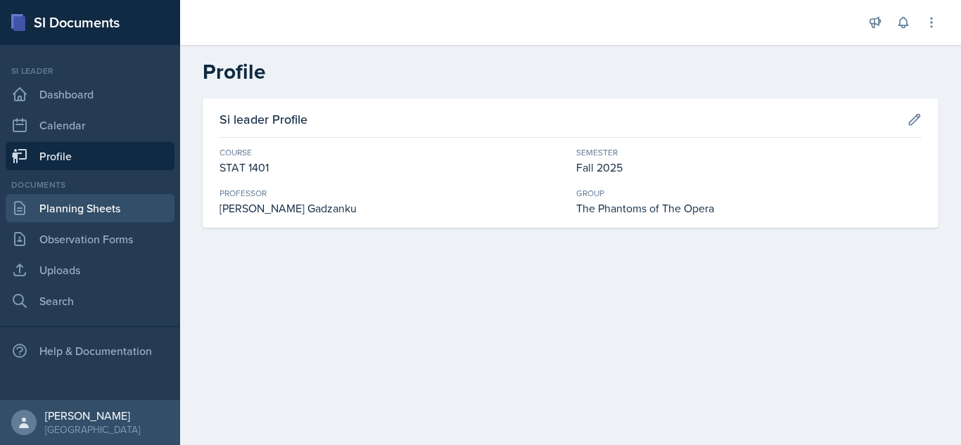
click at [116, 215] on link "Planning Sheets" at bounding box center [90, 208] width 169 height 28
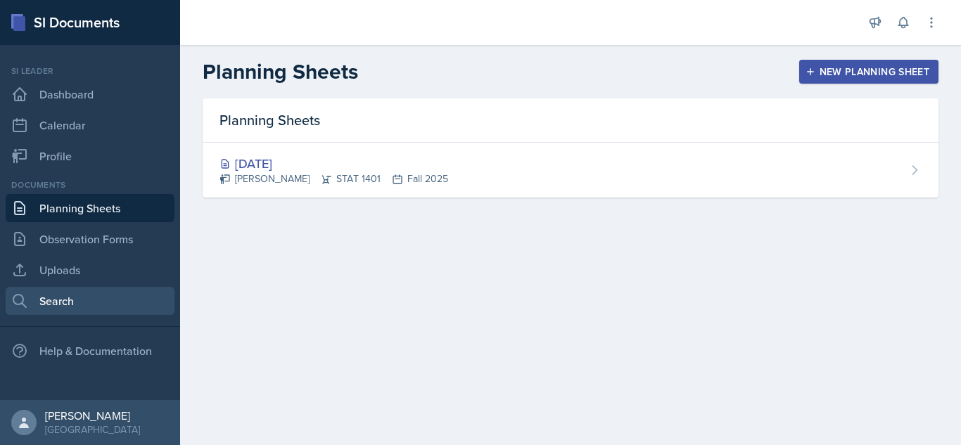
click at [104, 304] on link "Search" at bounding box center [90, 301] width 169 height 28
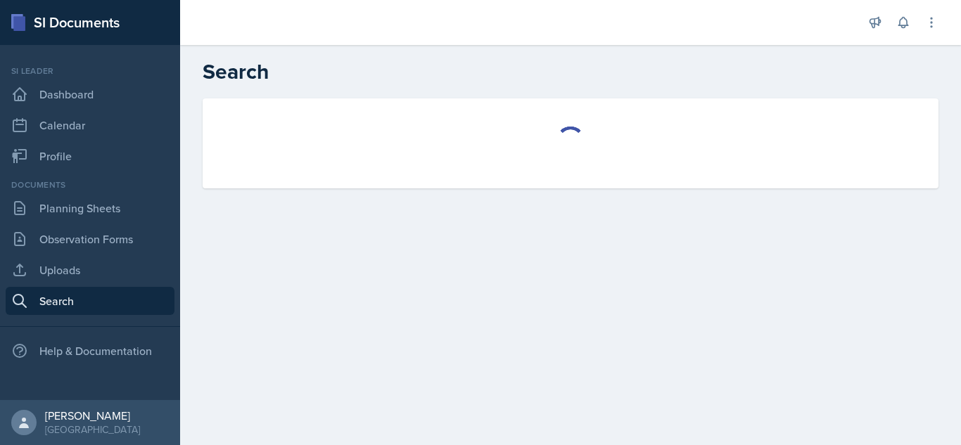
select select "all"
select select "1"
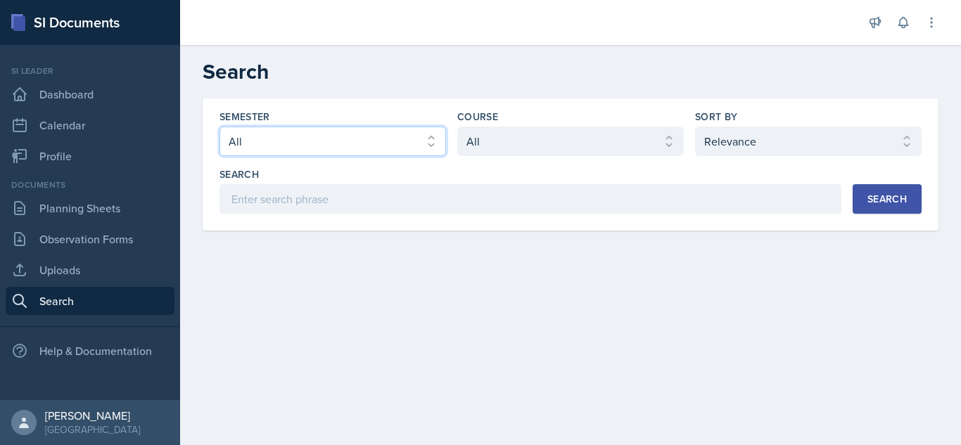
click at [433, 146] on select "Select semester All Fall 2025 Summer 2025 Spring 2025 Fall 2024 Summer 2024 Spr…" at bounding box center [333, 142] width 227 height 30
select select "a8ed5ca7-d3a3-44eb-ad59-ceca828f7d72"
click at [220, 127] on select "Select semester All Fall 2025 Summer 2025 Spring 2025 Fall 2024 Summer 2024 Spr…" at bounding box center [333, 142] width 227 height 30
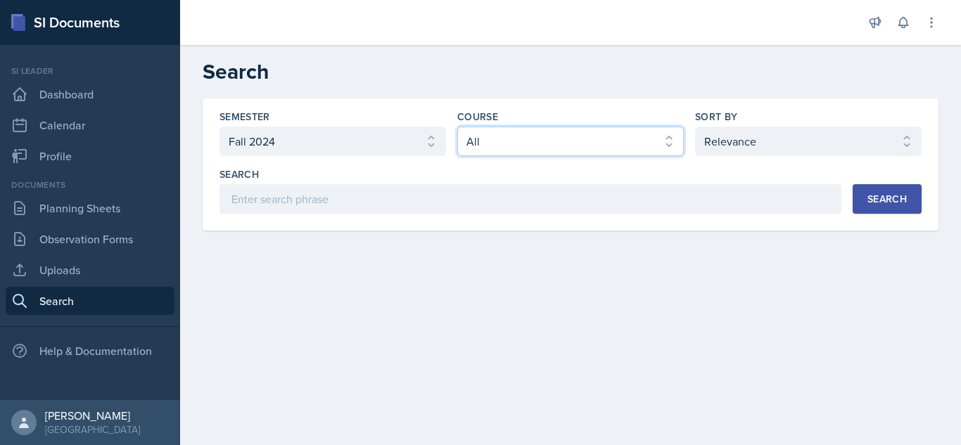
click at [635, 141] on select "Select course All ACCT 2101 ACCT 2102 ACCT 4050 ANTH 1102 ANTH 3301 ARCH 1000 A…" at bounding box center [570, 142] width 227 height 30
select select "834e4a61-10d2-4b52-98e1-66666996b5f0"
click at [457, 127] on select "Select course All ACCT 2101 ACCT 2102 ACCT 4050 ANTH 1102 ANTH 3301 ARCH 1000 A…" at bounding box center [570, 142] width 227 height 30
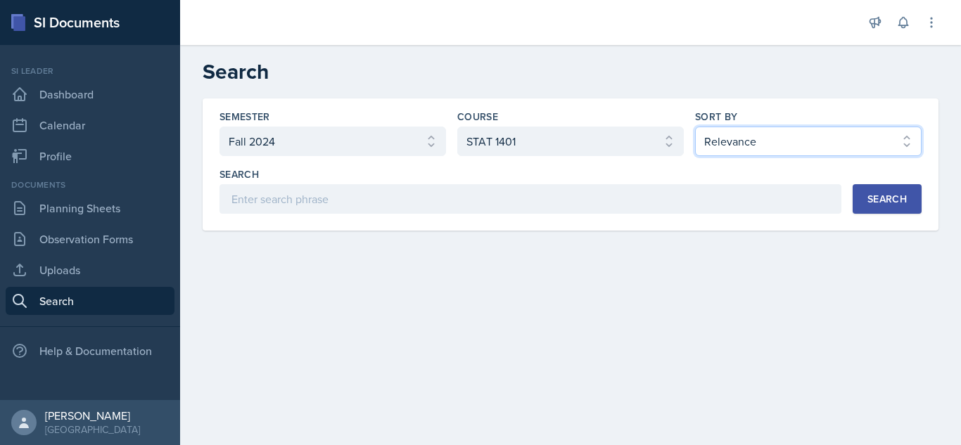
click at [756, 144] on select "Select sort by Relevance Document Date (Asc) Document Date (Desc)" at bounding box center [808, 142] width 227 height 30
select select "2"
click at [695, 127] on select "Select sort by Relevance Document Date (Asc) Document Date (Desc)" at bounding box center [808, 142] width 227 height 30
click at [902, 187] on button "Search" at bounding box center [887, 199] width 69 height 30
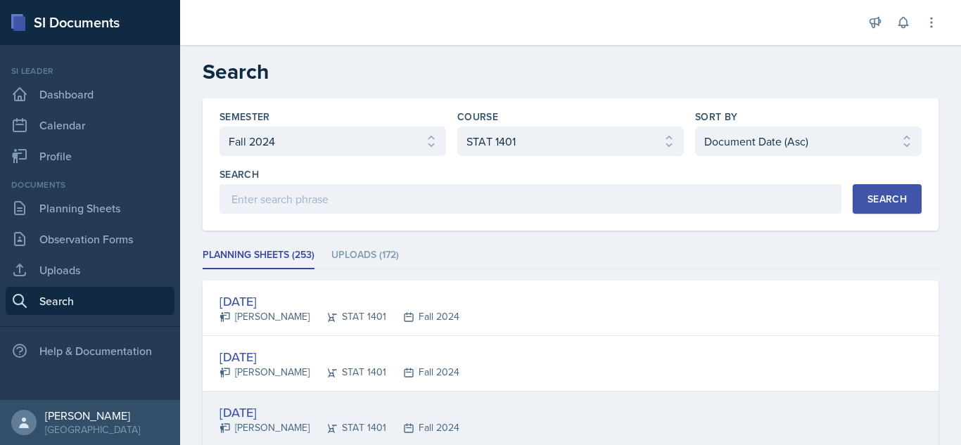
click at [687, 395] on div "Aug 7th, 2024 McKenzie King STAT 1401 Fall 2024" at bounding box center [571, 420] width 736 height 56
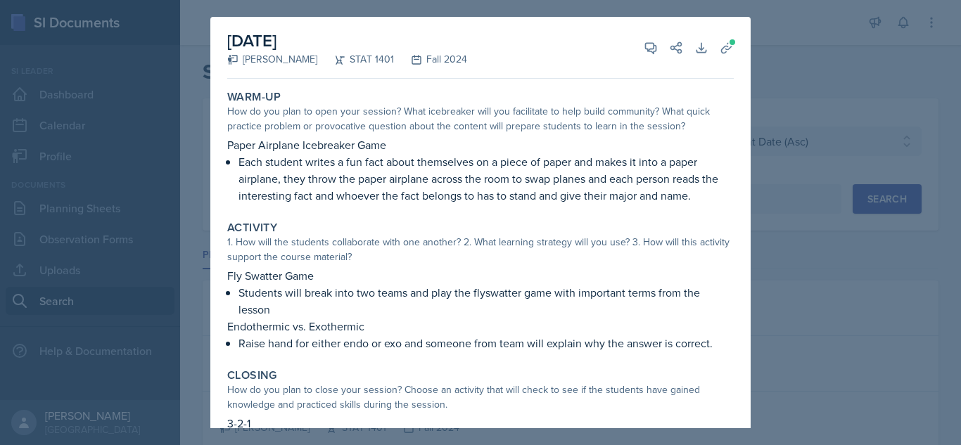
click at [628, 176] on p "Each student writes a fun fact about themselves on a piece of paper and makes i…" at bounding box center [486, 178] width 495 height 51
click at [812, 323] on div at bounding box center [480, 222] width 961 height 445
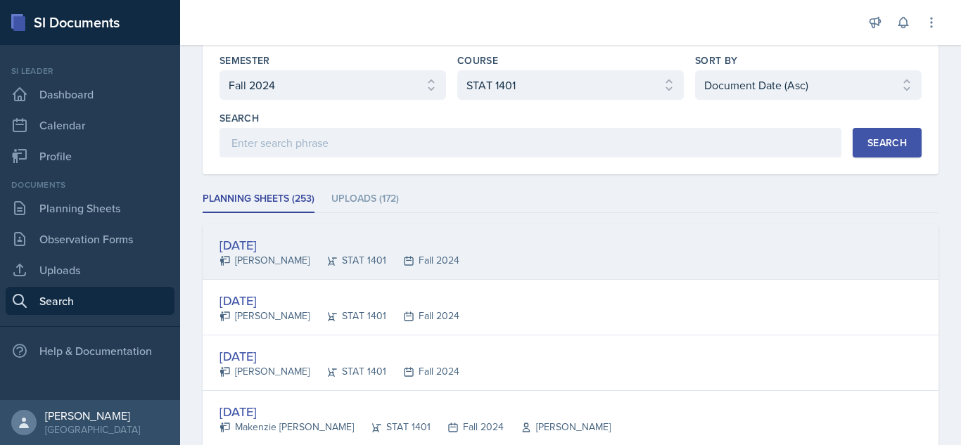
click at [348, 272] on div "Aug 7th, 2024 Leiyarah Harper STAT 1401 Fall 2024" at bounding box center [571, 252] width 736 height 56
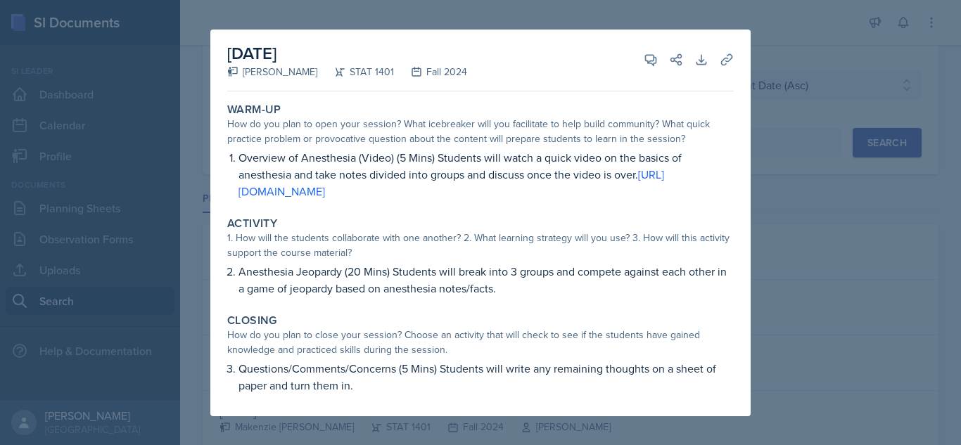
click at [793, 300] on div at bounding box center [480, 222] width 961 height 445
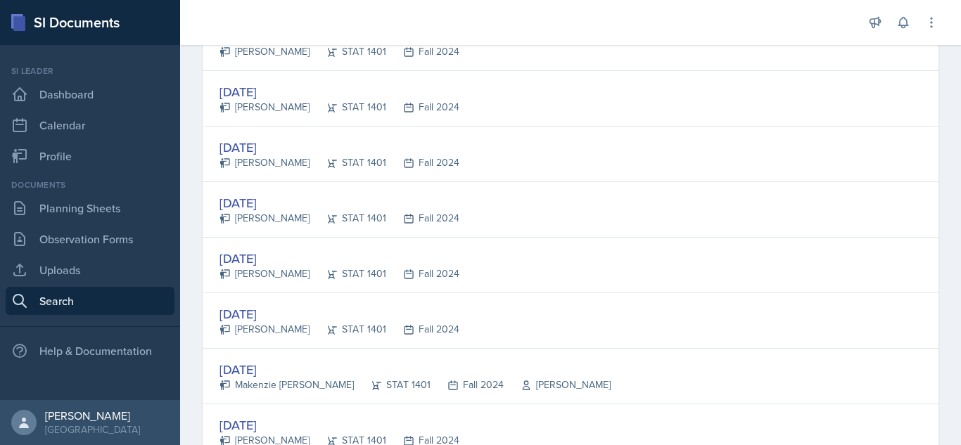
scroll to position [547, 0]
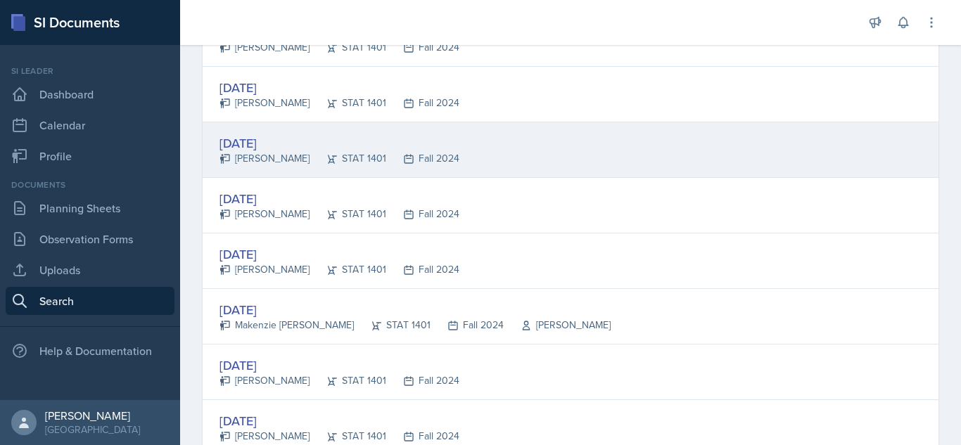
click at [312, 160] on div "STAT 1401" at bounding box center [348, 158] width 77 height 15
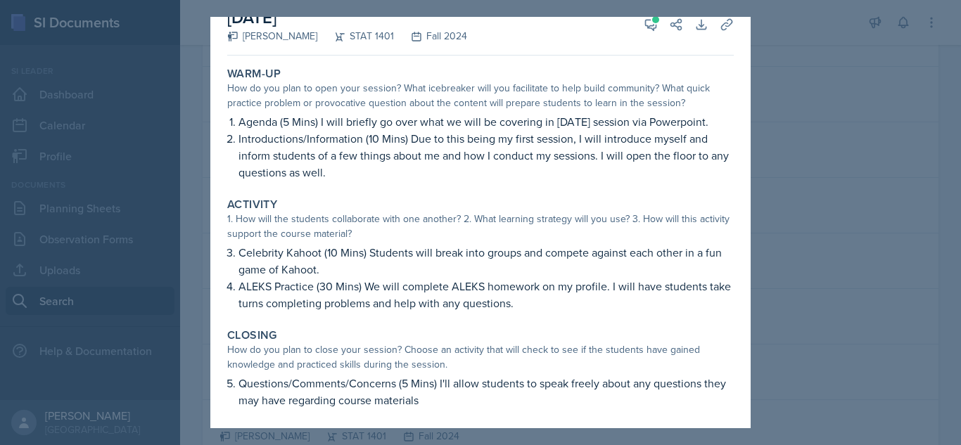
scroll to position [26, 0]
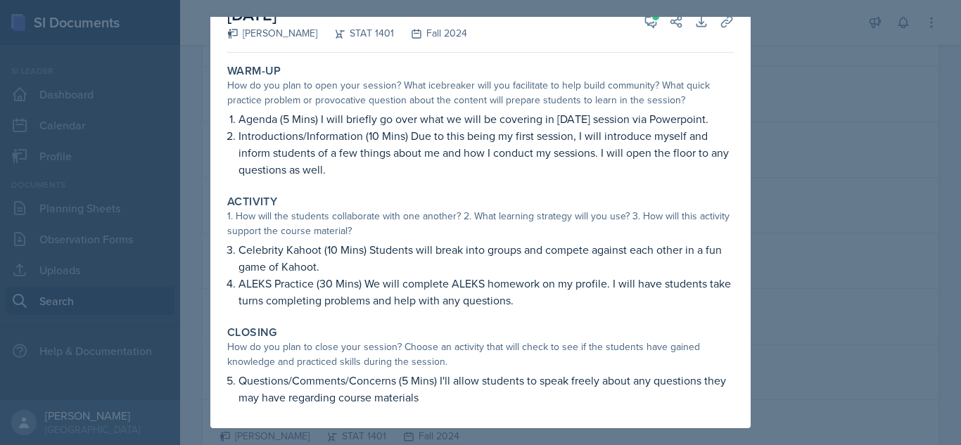
click at [477, 126] on p "Agenda (5 Mins) I will briefly go over what we will be covering in today's sess…" at bounding box center [486, 118] width 495 height 17
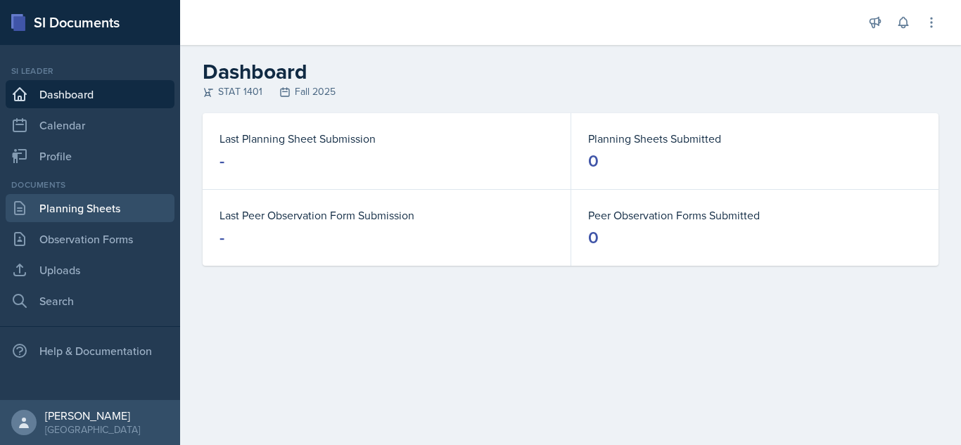
click at [70, 213] on link "Planning Sheets" at bounding box center [90, 208] width 169 height 28
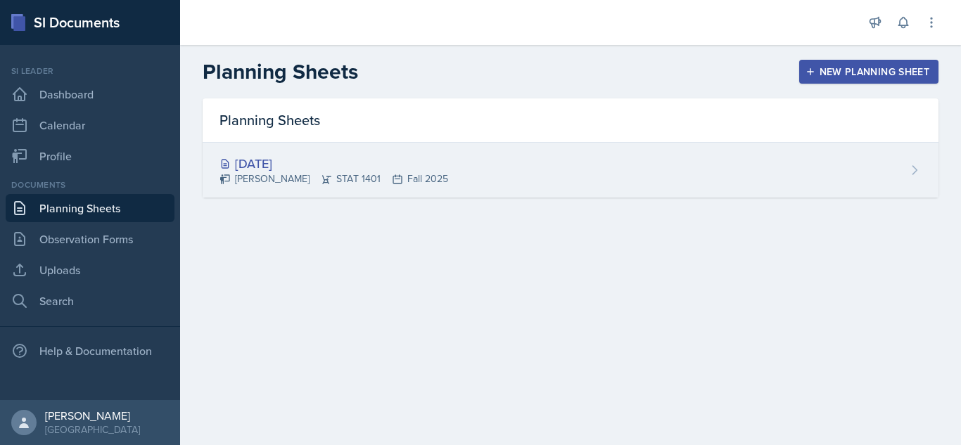
click at [230, 174] on icon at bounding box center [225, 179] width 11 height 11
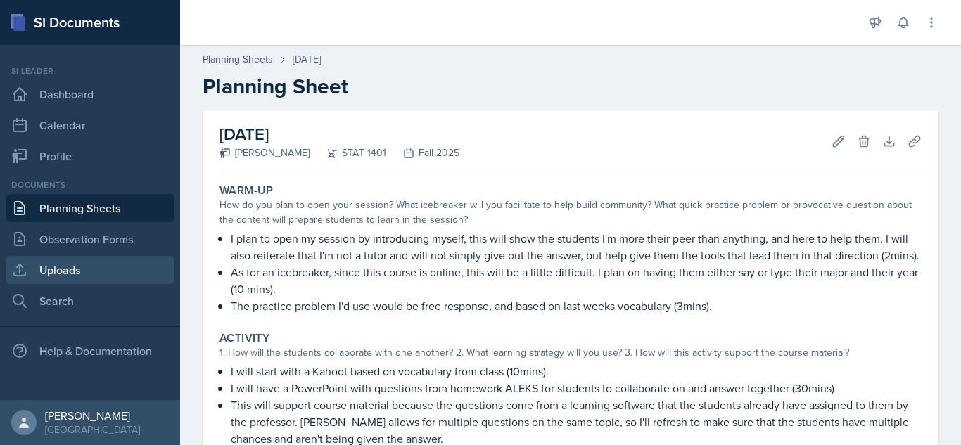
click at [133, 272] on link "Uploads" at bounding box center [90, 270] width 169 height 28
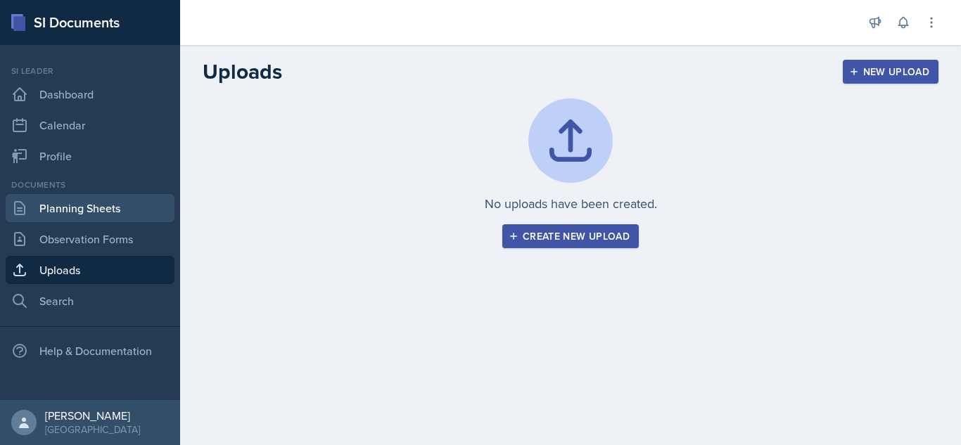
click at [119, 211] on link "Planning Sheets" at bounding box center [90, 208] width 169 height 28
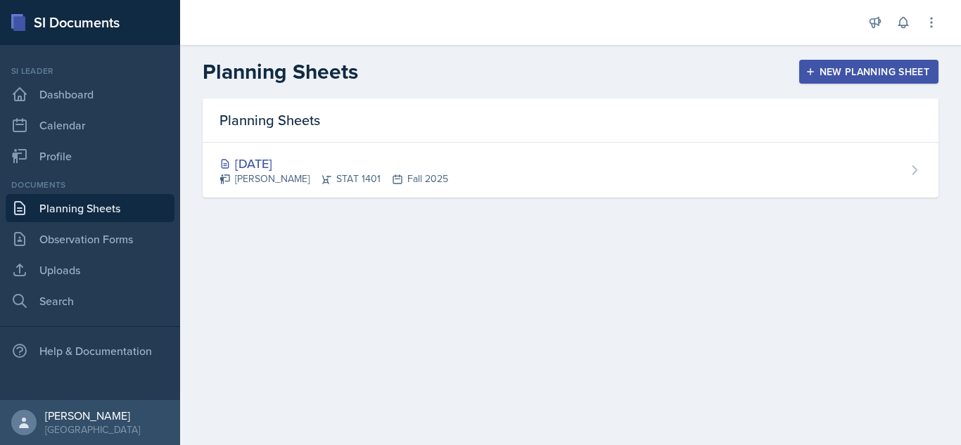
click at [79, 108] on div "Si leader Dashboard Calendar Profile" at bounding box center [90, 118] width 169 height 106
click at [77, 105] on link "Dashboard" at bounding box center [90, 94] width 169 height 28
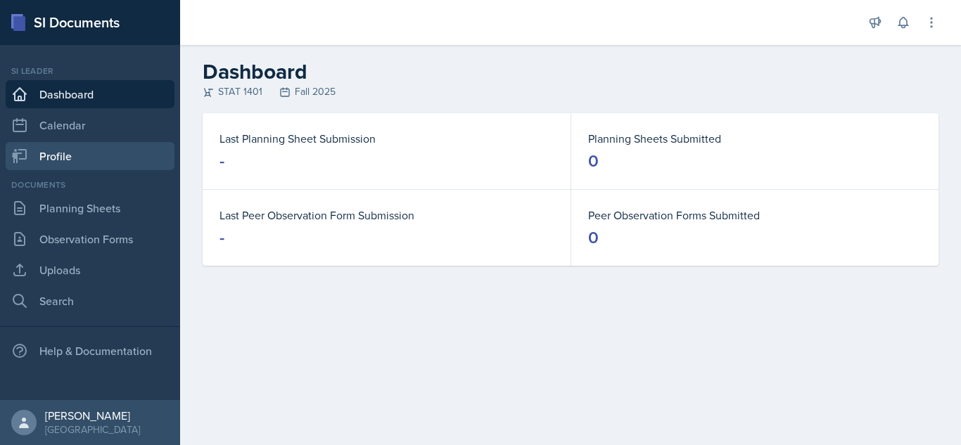
click at [90, 154] on link "Profile" at bounding box center [90, 156] width 169 height 28
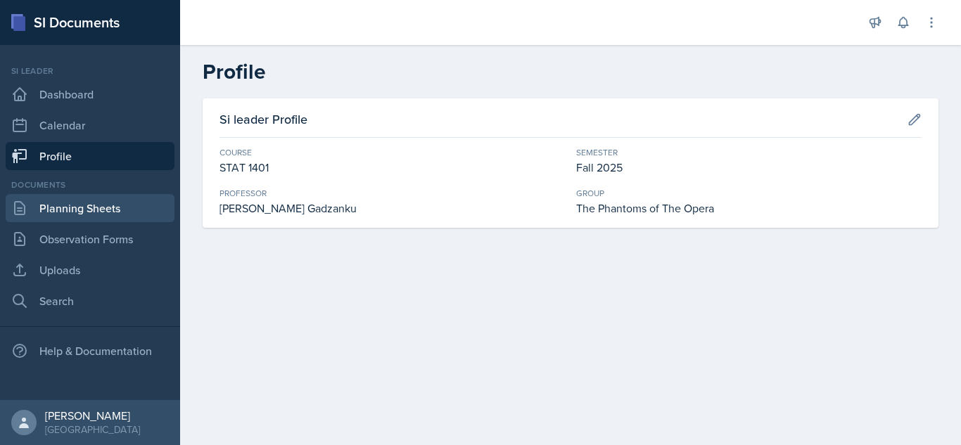
click at [87, 204] on link "Planning Sheets" at bounding box center [90, 208] width 169 height 28
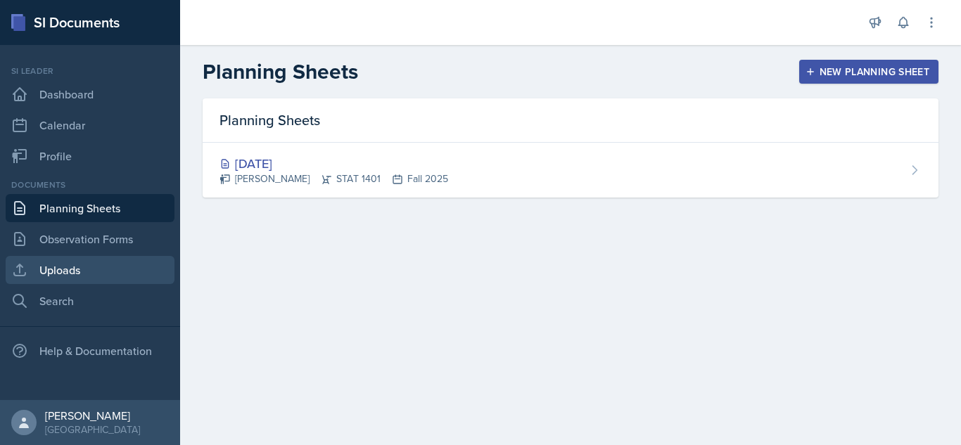
click at [84, 269] on link "Uploads" at bounding box center [90, 270] width 169 height 28
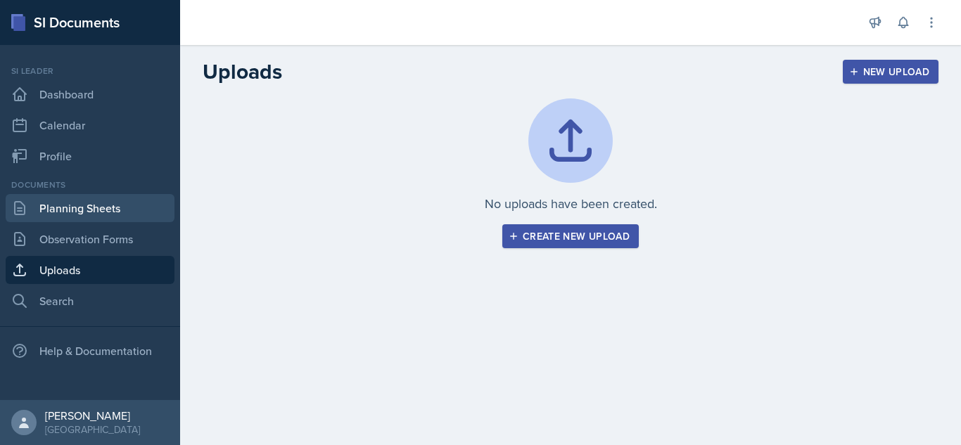
click at [73, 216] on link "Planning Sheets" at bounding box center [90, 208] width 169 height 28
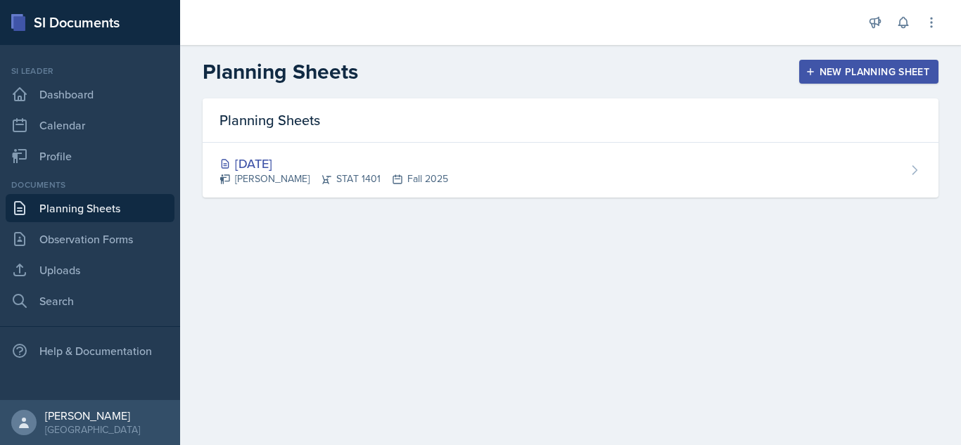
click at [837, 74] on div "New Planning Sheet" at bounding box center [868, 71] width 121 height 11
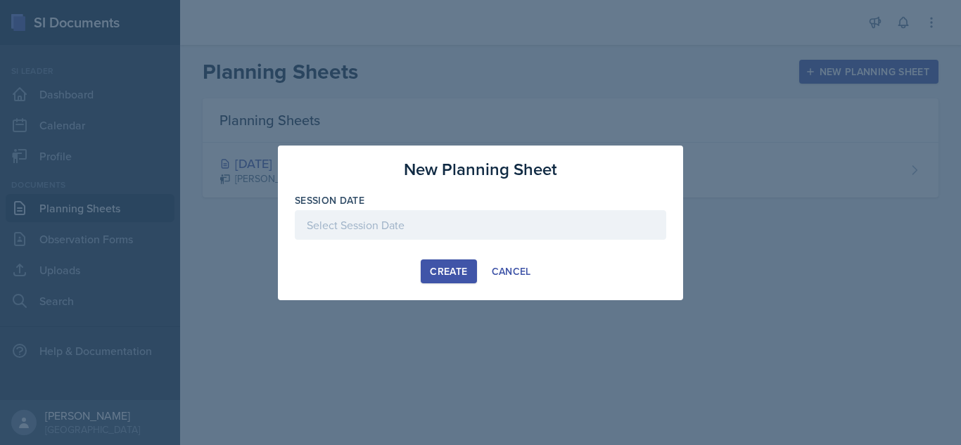
click at [413, 216] on div at bounding box center [481, 225] width 372 height 30
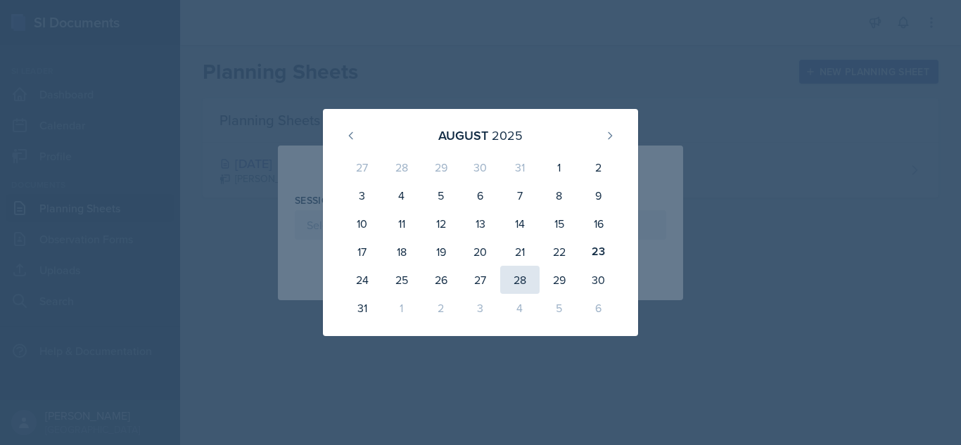
click at [520, 282] on div "28" at bounding box center [519, 280] width 39 height 28
type input "[DATE]"
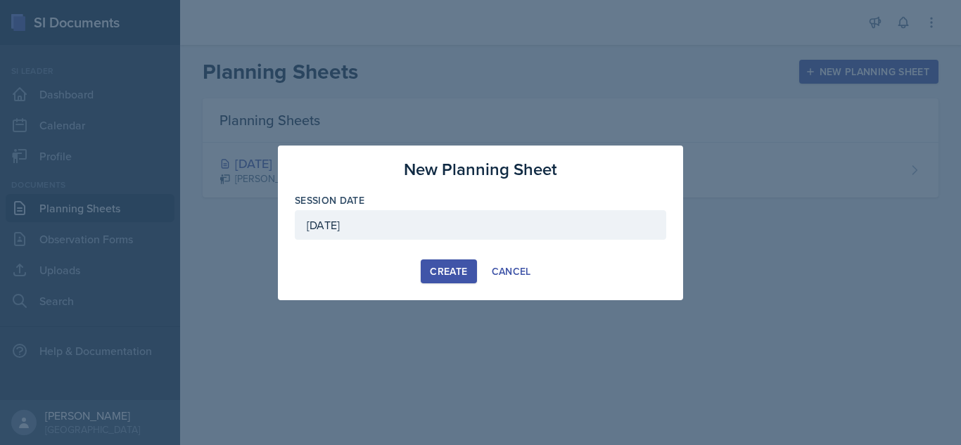
click at [451, 262] on button "Create" at bounding box center [449, 272] width 56 height 24
click at [630, 334] on div at bounding box center [480, 222] width 961 height 445
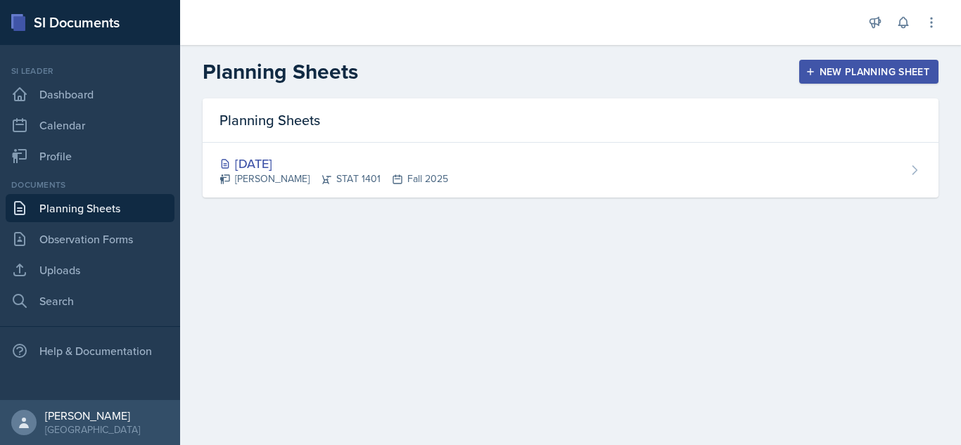
click at [844, 63] on button "New Planning Sheet" at bounding box center [868, 72] width 139 height 24
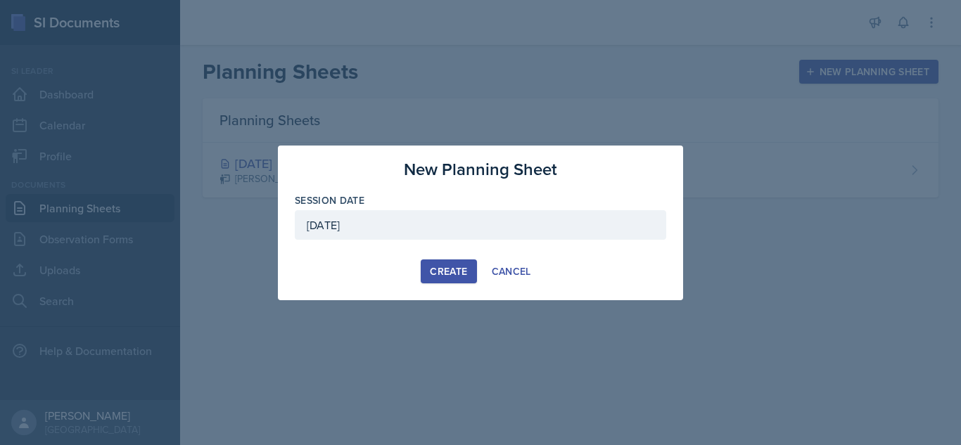
click at [457, 266] on div "Create" at bounding box center [448, 271] width 37 height 11
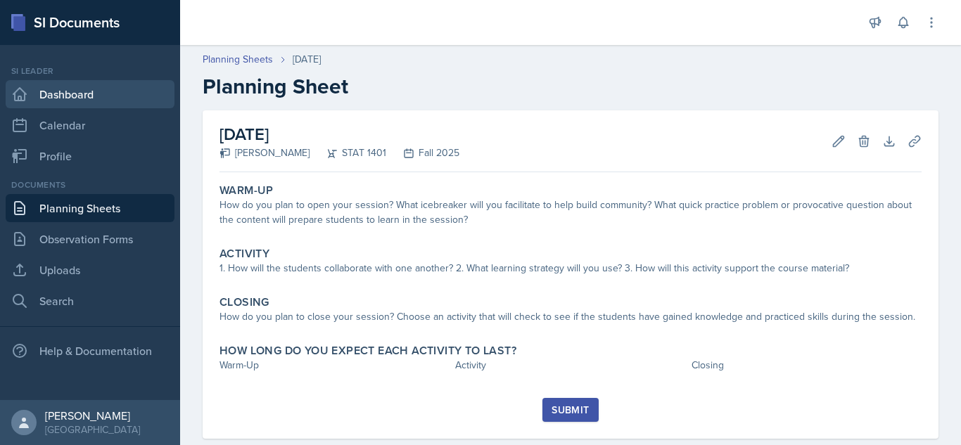
click at [65, 93] on link "Dashboard" at bounding box center [90, 94] width 169 height 28
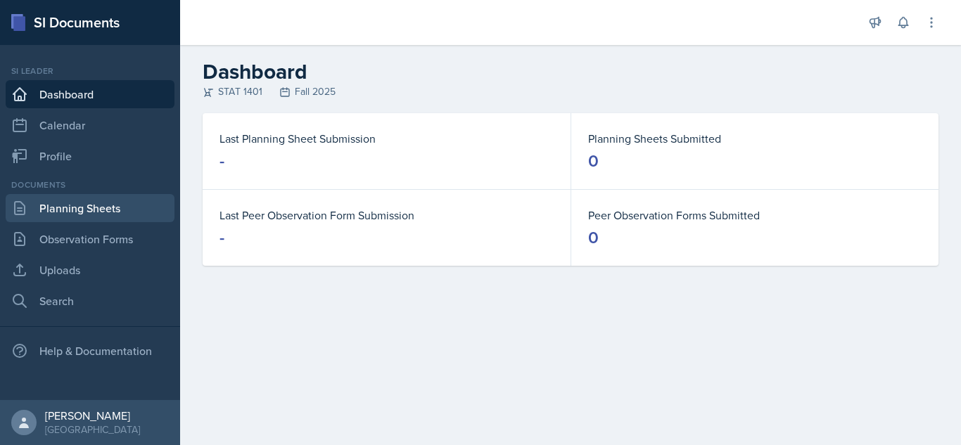
click at [102, 206] on link "Planning Sheets" at bounding box center [90, 208] width 169 height 28
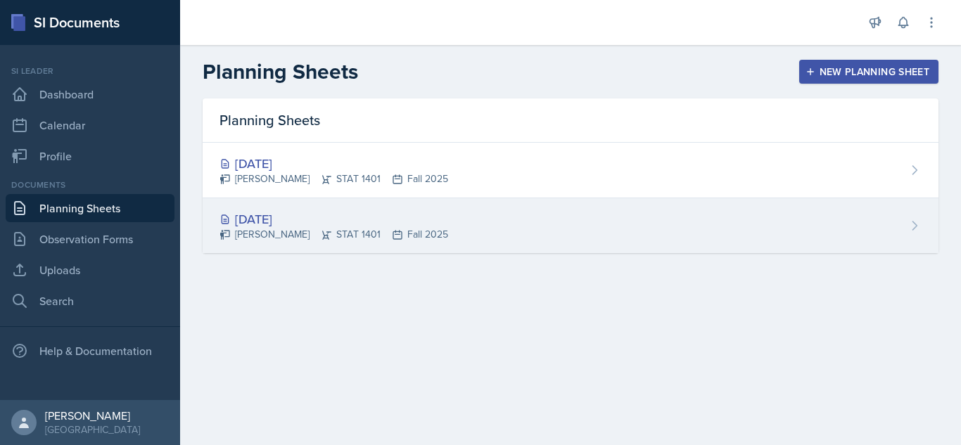
click at [357, 224] on div "[DATE]" at bounding box center [334, 219] width 229 height 19
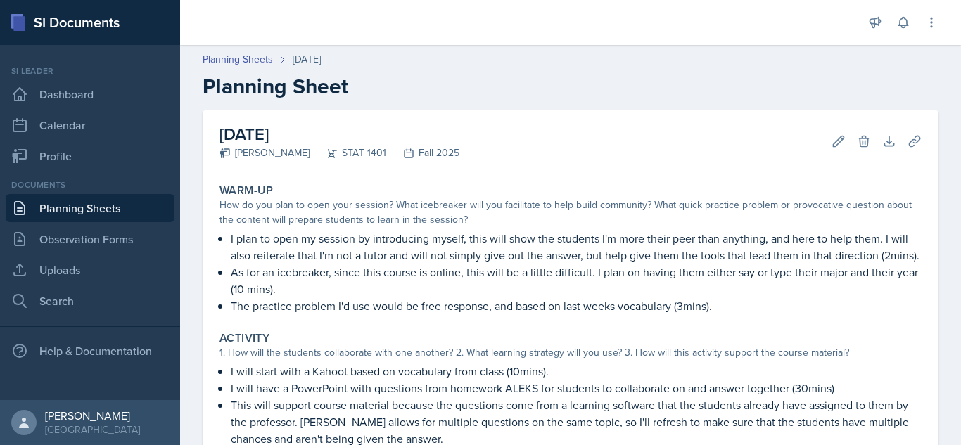
click at [201, 58] on div "Planning Sheets [DATE] Planning Sheet" at bounding box center [570, 75] width 781 height 47
click at [208, 57] on link "Planning Sheets" at bounding box center [238, 59] width 70 height 15
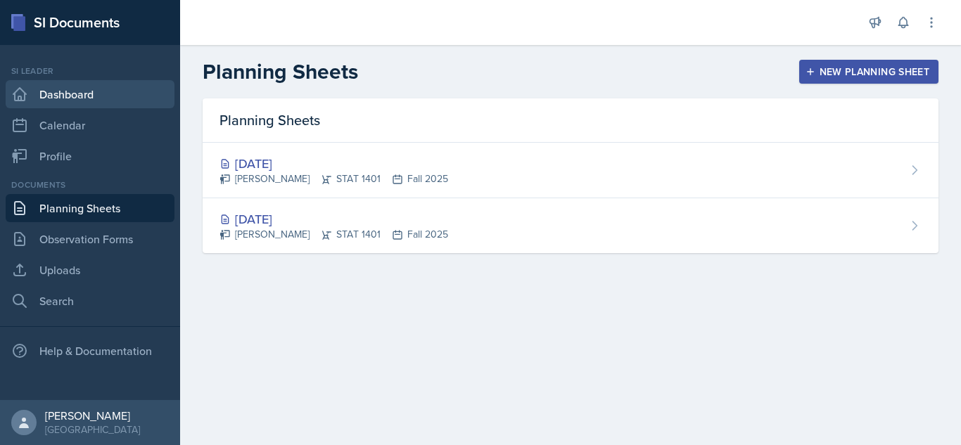
click at [91, 94] on link "Dashboard" at bounding box center [90, 94] width 169 height 28
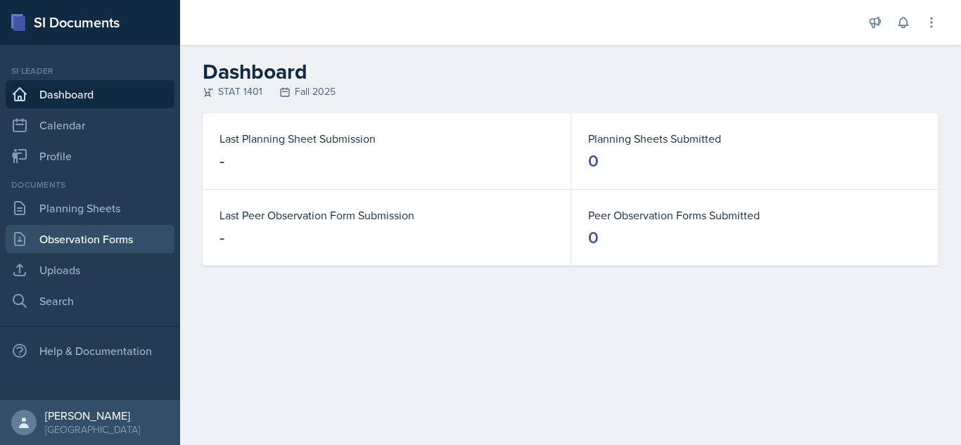
click at [94, 236] on link "Observation Forms" at bounding box center [90, 239] width 169 height 28
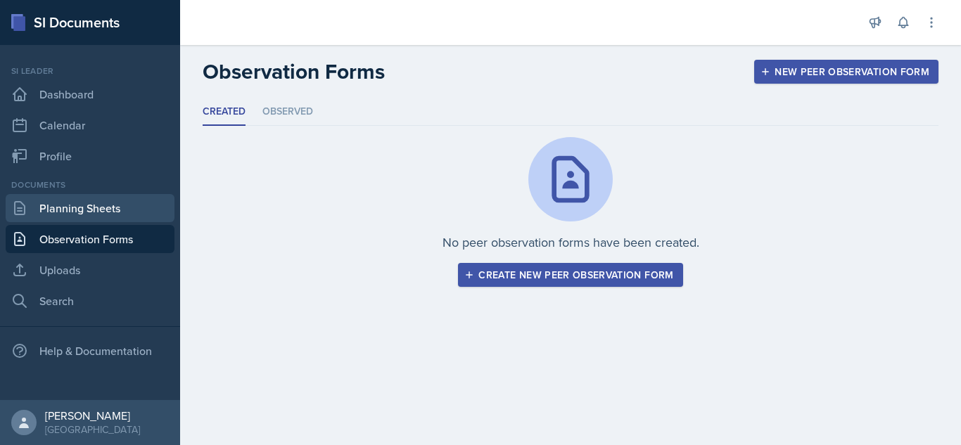
click at [117, 210] on link "Planning Sheets" at bounding box center [90, 208] width 169 height 28
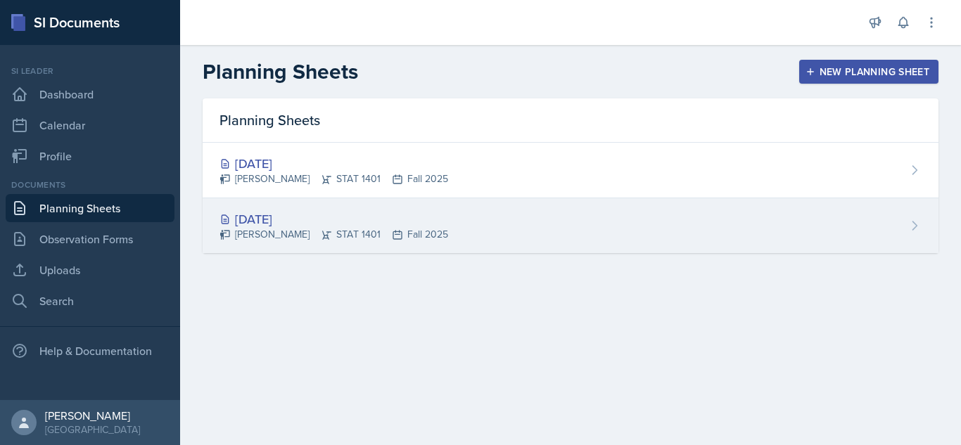
click at [445, 212] on div "[DATE] [PERSON_NAME] STAT 1401 Fall 2025" at bounding box center [571, 225] width 736 height 55
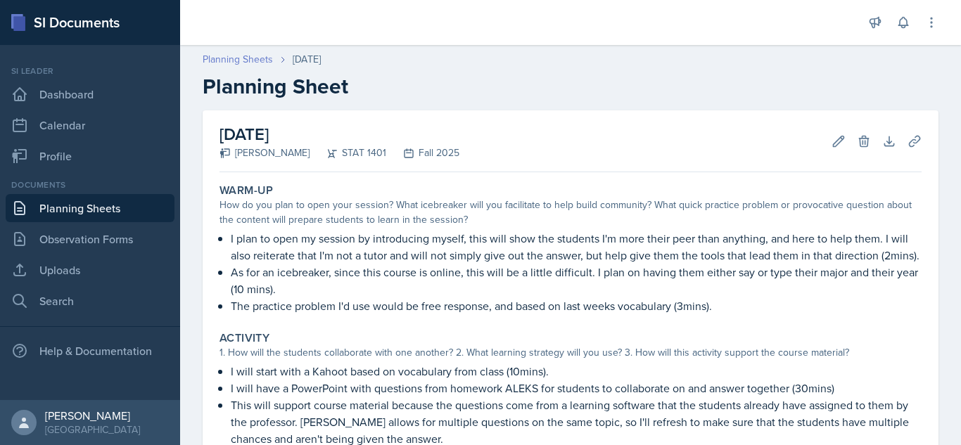
click at [244, 60] on link "Planning Sheets" at bounding box center [238, 59] width 70 height 15
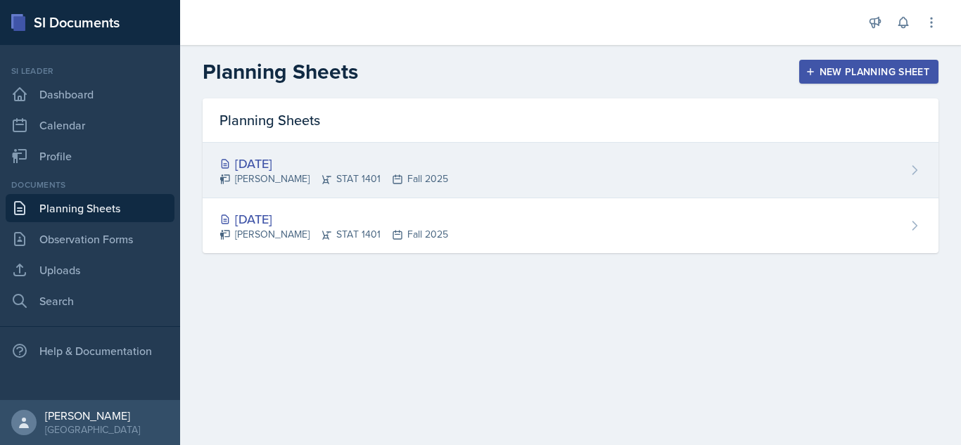
click at [336, 170] on div "[DATE]" at bounding box center [334, 163] width 229 height 19
